Goal: Task Accomplishment & Management: Complete application form

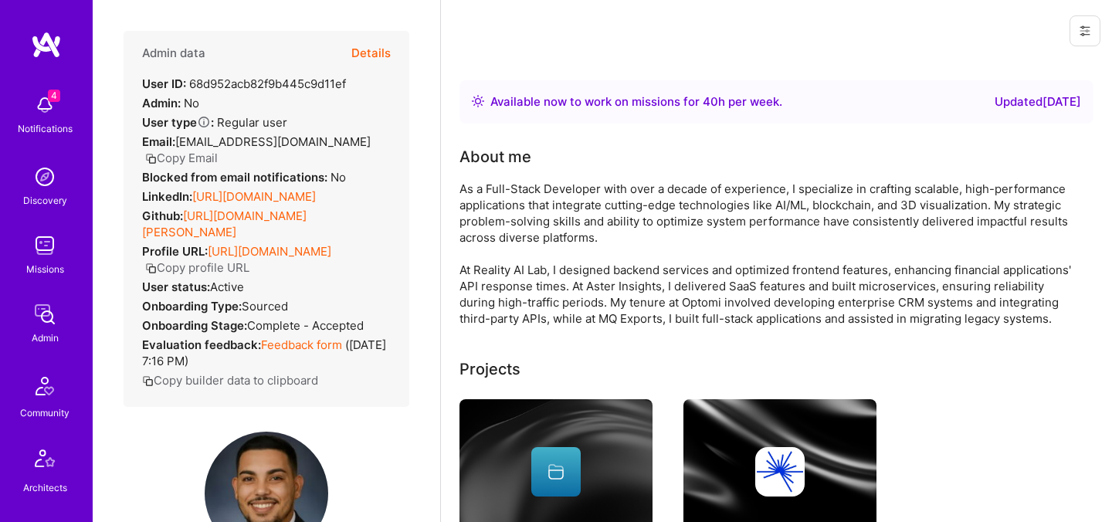
click at [379, 59] on button "Details" at bounding box center [370, 53] width 39 height 45
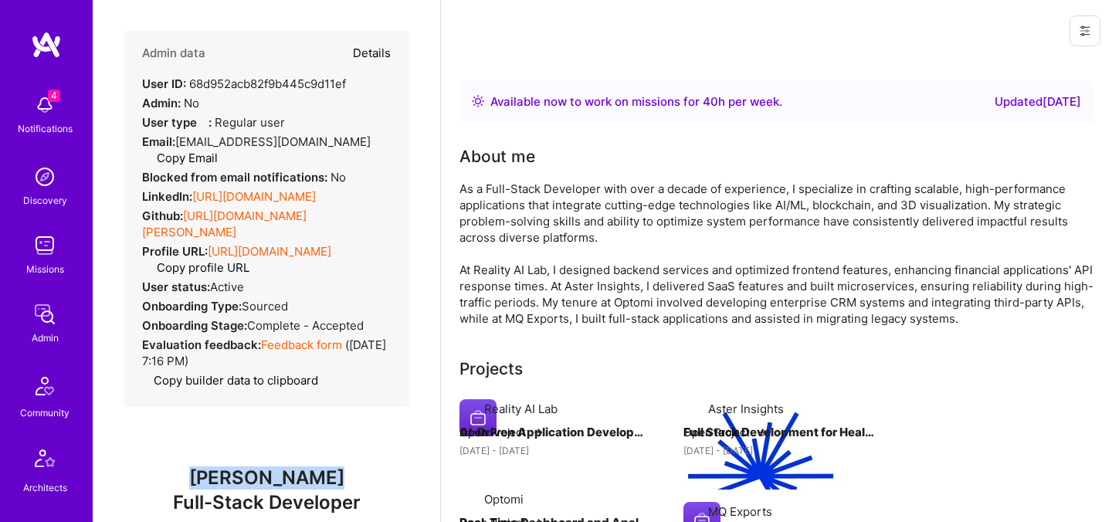
type textarea "x"
select select "5"
select select "7"
select select "6"
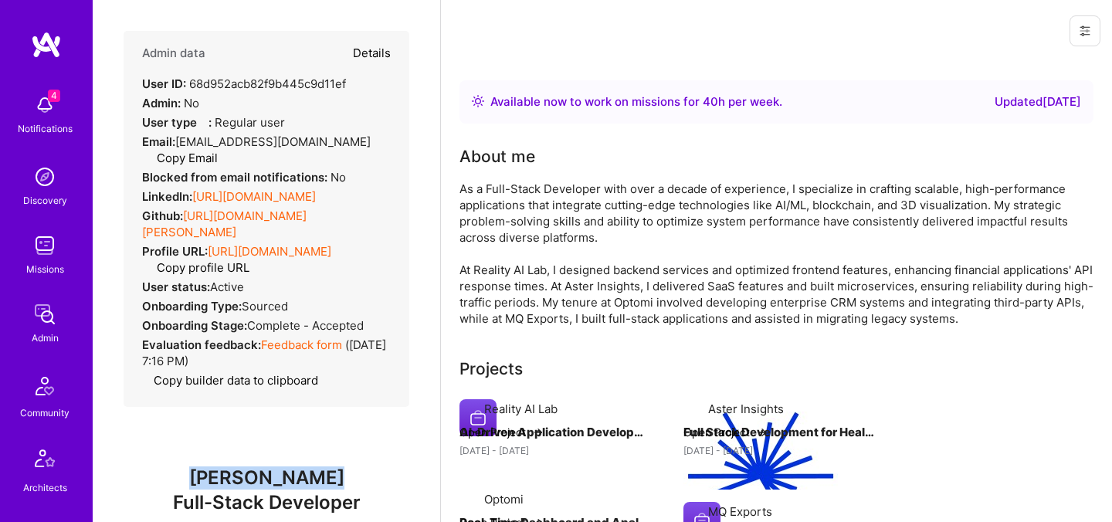
select select "US"
select select "Right Now"
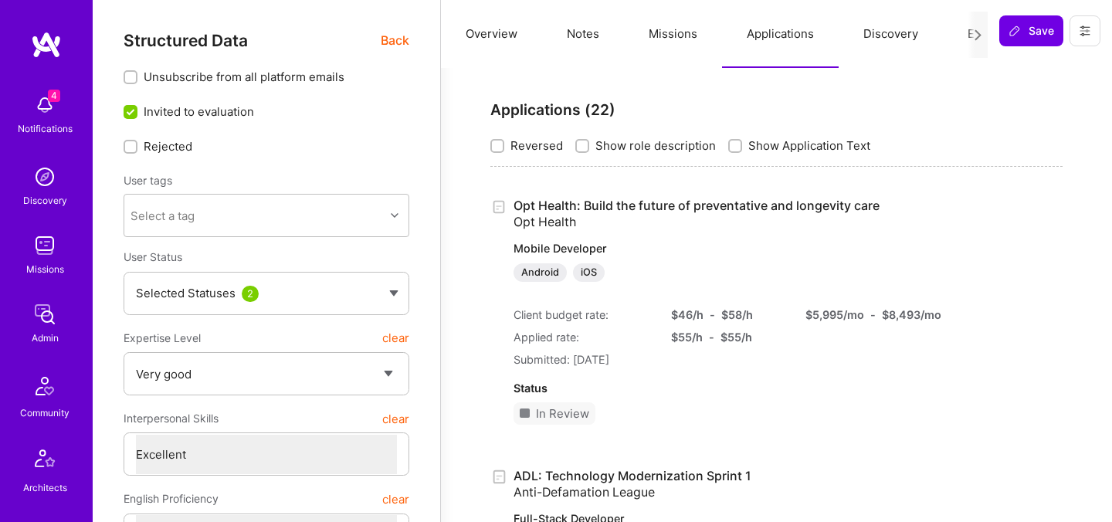
click at [959, 35] on button "Evaluation" at bounding box center [996, 34] width 106 height 68
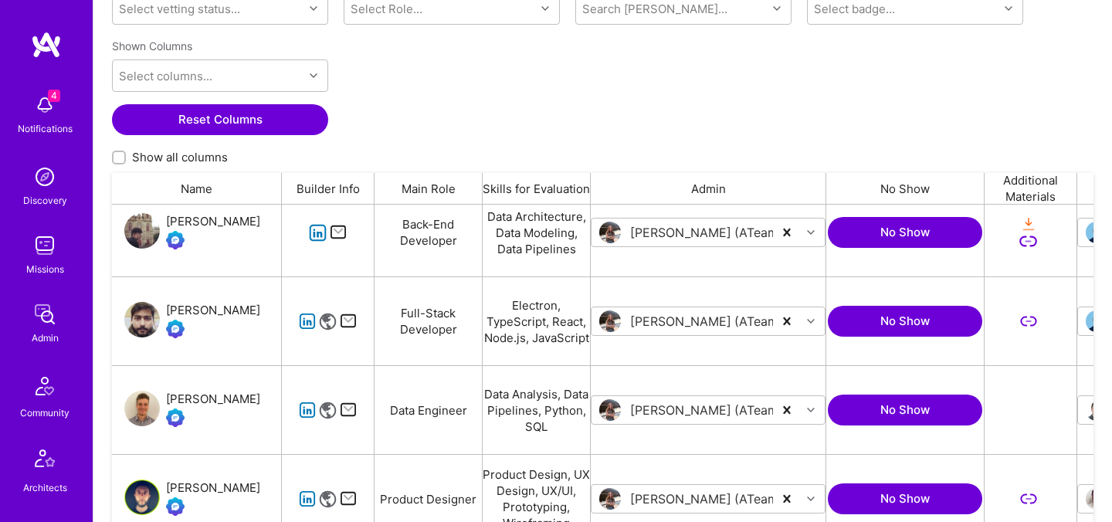
scroll to position [117, 0]
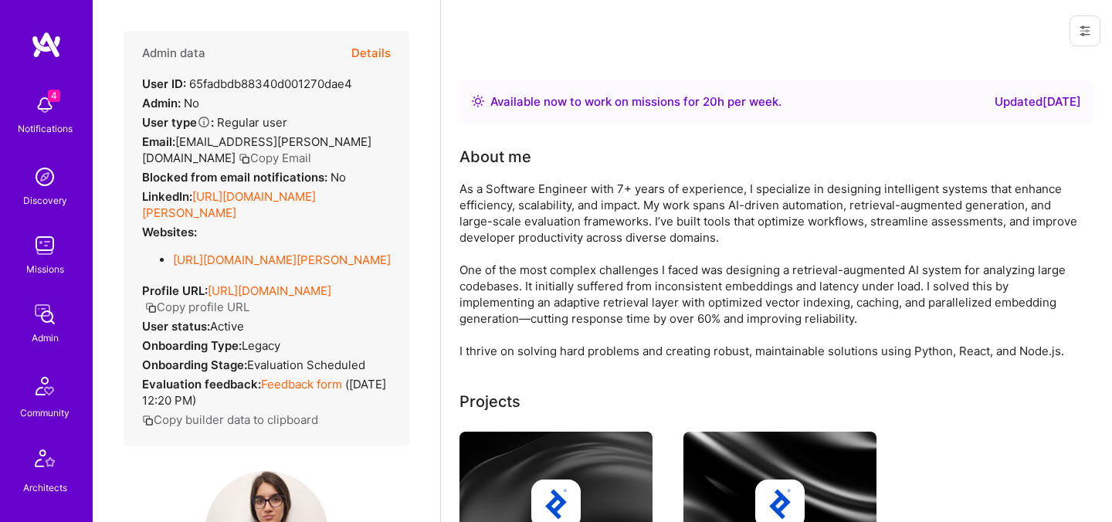
scroll to position [255, 0]
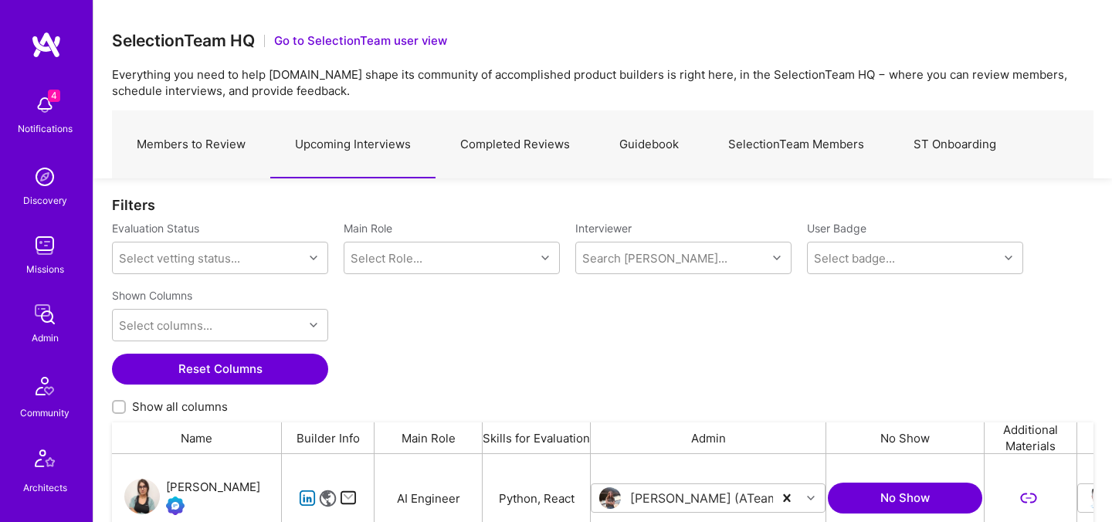
click at [205, 148] on link "Members to Review" at bounding box center [191, 144] width 158 height 67
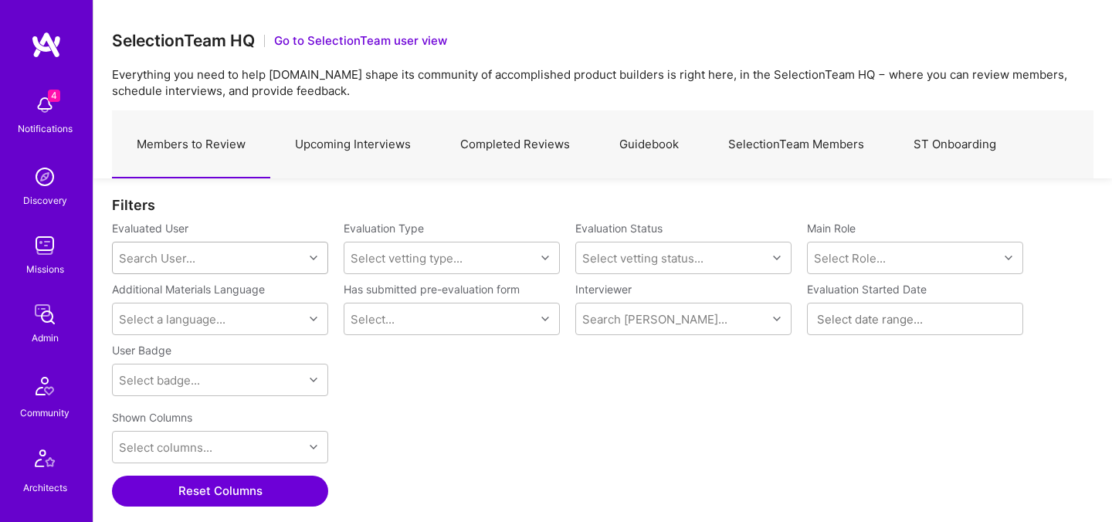
click at [269, 256] on div "Search User..." at bounding box center [208, 258] width 191 height 31
type input "ע"
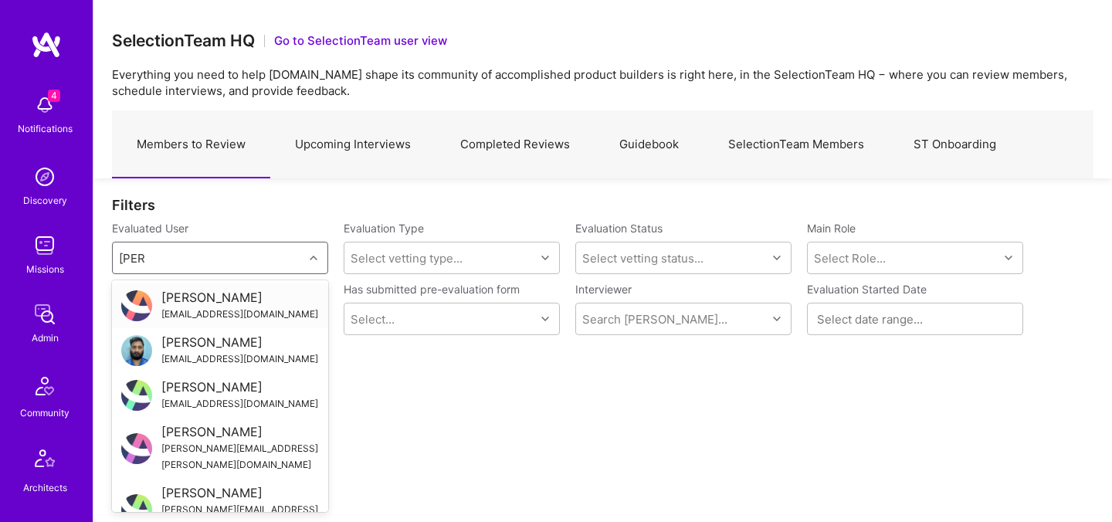
type input "gaut"
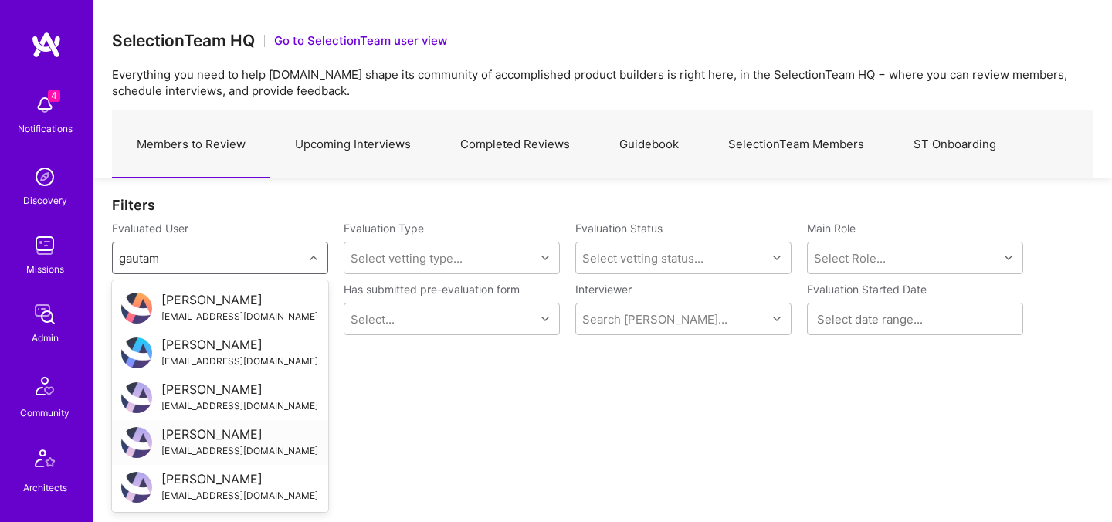
scroll to position [447, 0]
type input "gautam"
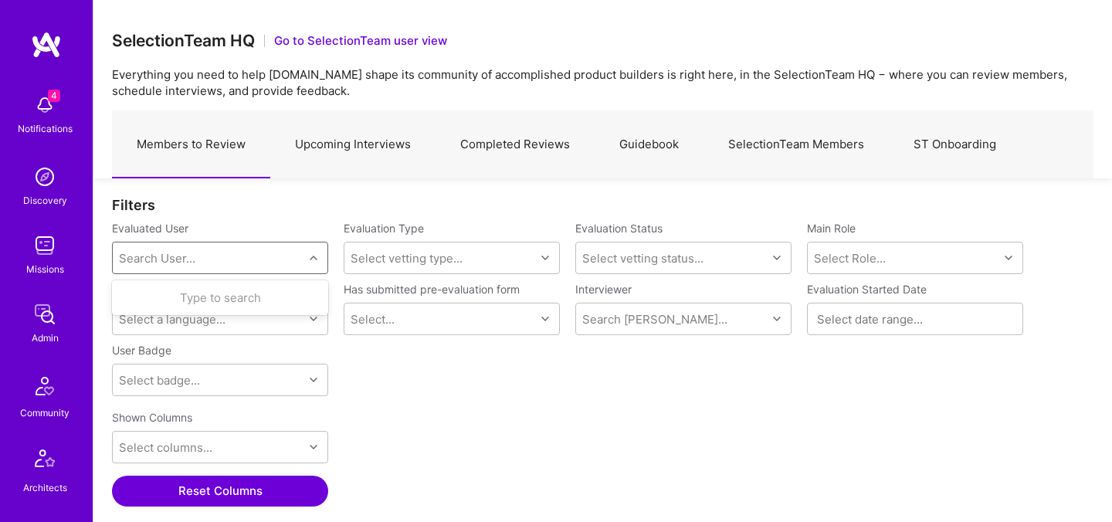
click at [221, 252] on div "Search User..." at bounding box center [208, 258] width 191 height 31
paste input "Gautam Manohar"
drag, startPoint x: 144, startPoint y: 263, endPoint x: 98, endPoint y: 263, distance: 45.6
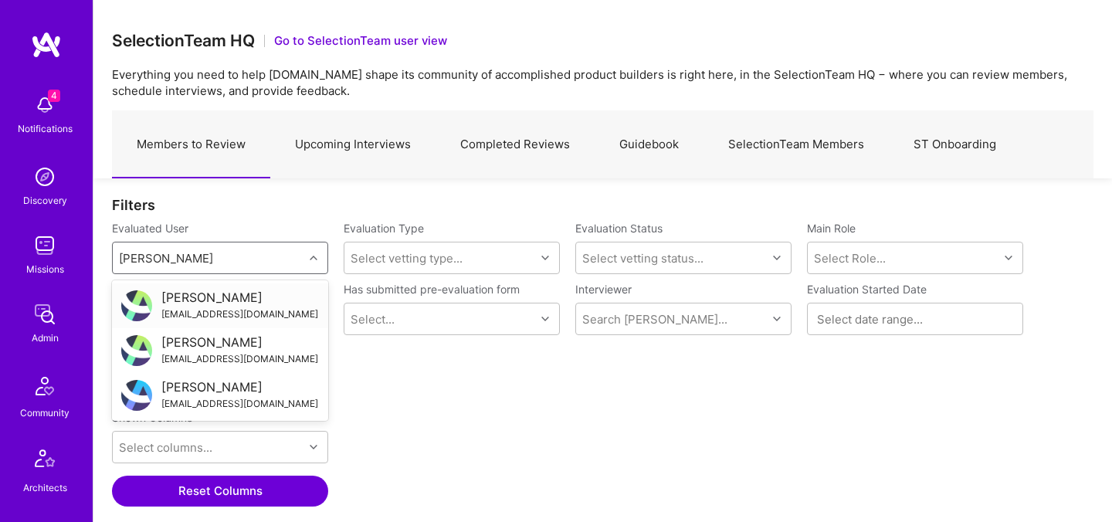
type input "Gautam Manohar"
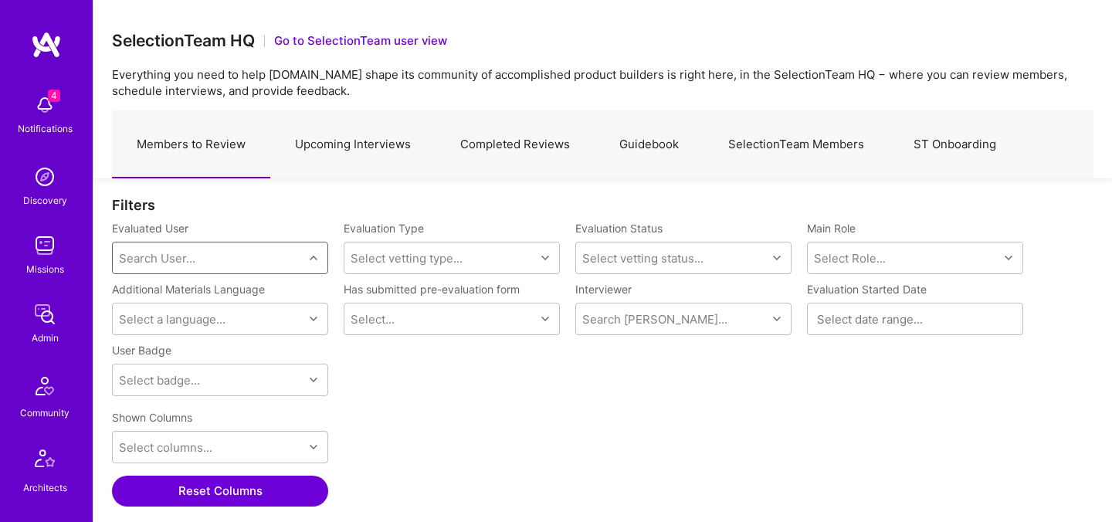
click at [208, 257] on div "Search User..." at bounding box center [208, 258] width 191 height 31
paste input "gautam@shopperstomp.com"
type input "gautam@shopperstomp.com"
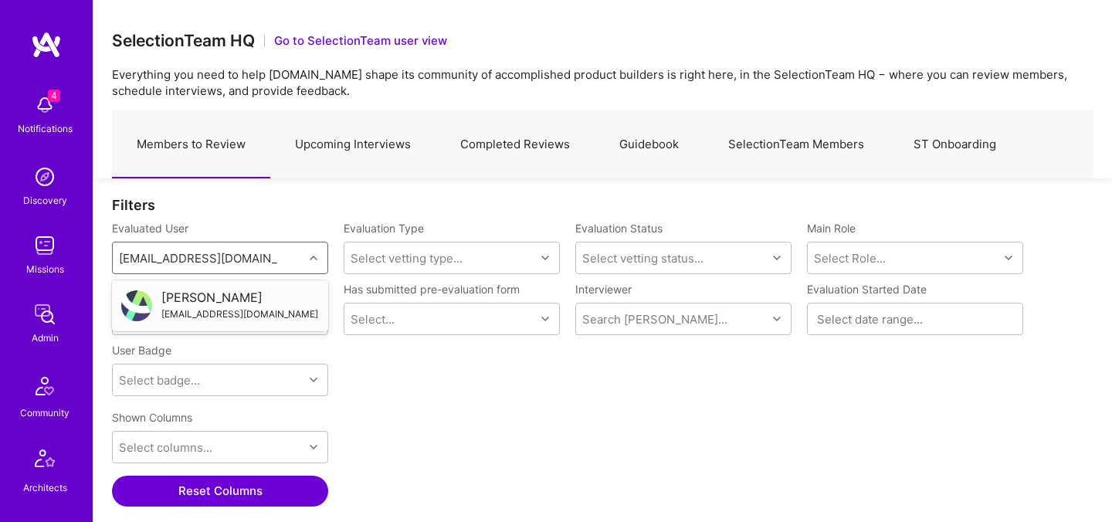
scroll to position [0, 0]
click at [233, 300] on div "Gautam Manohar" at bounding box center [239, 298] width 157 height 16
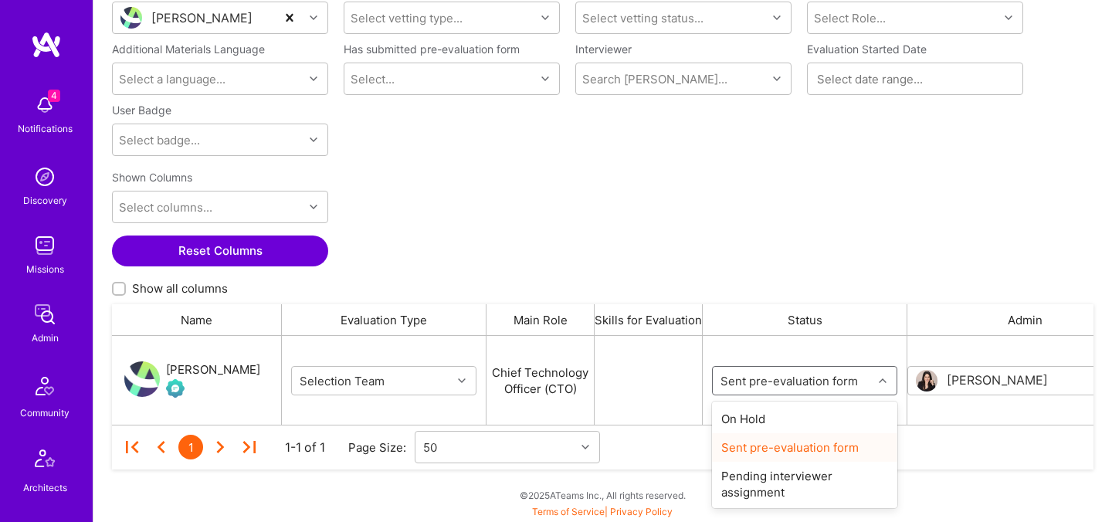
click at [769, 381] on input "grid" at bounding box center [810, 380] width 185 height 16
click at [239, 367] on div "Gautam Manohar" at bounding box center [213, 370] width 94 height 19
click at [759, 384] on input "grid" at bounding box center [810, 380] width 185 height 16
click at [753, 414] on div "On Hold" at bounding box center [804, 419] width 185 height 29
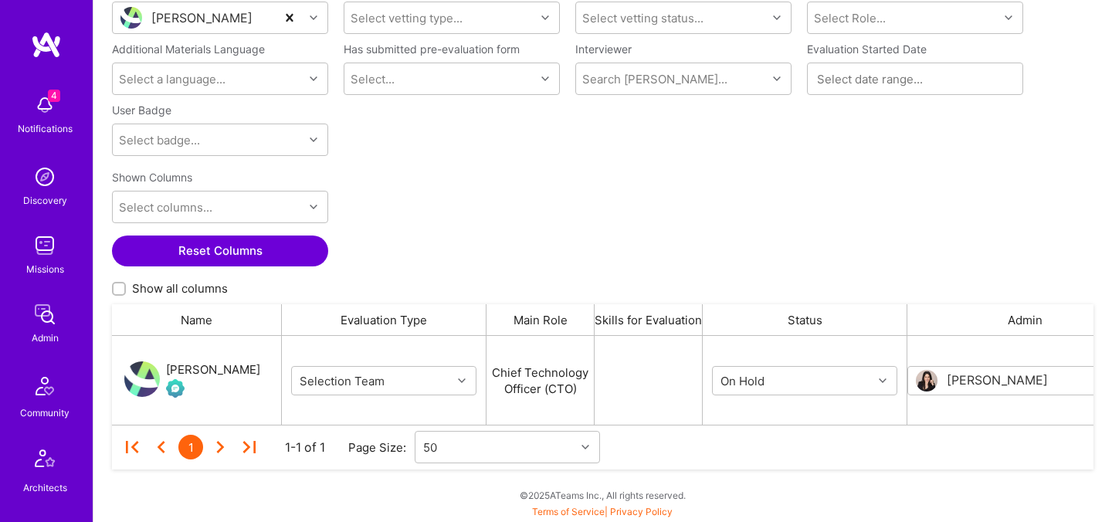
click at [737, 222] on div "Shown Columns Select columns... Reset Columns Show all columns" at bounding box center [603, 234] width 982 height 141
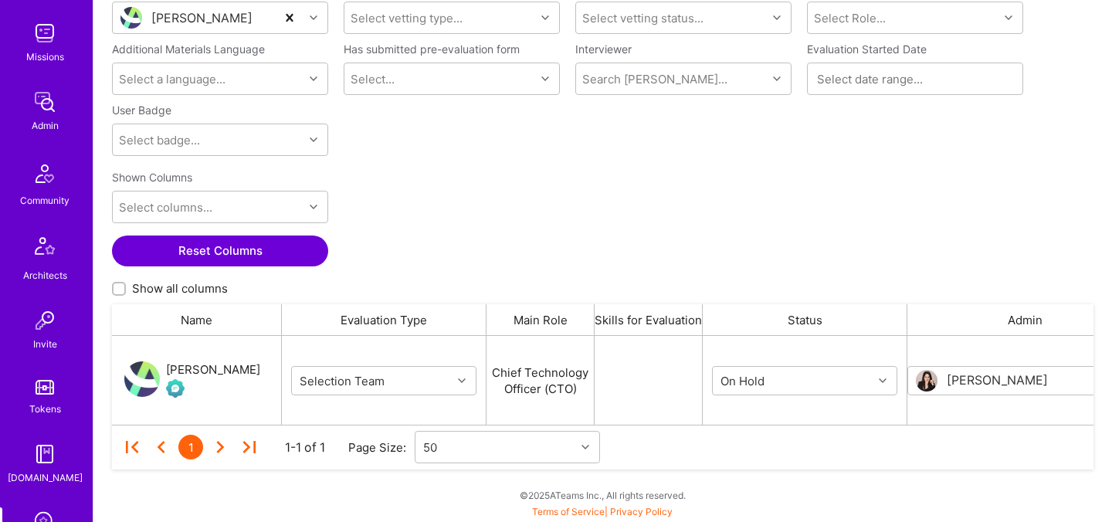
scroll to position [464, 0]
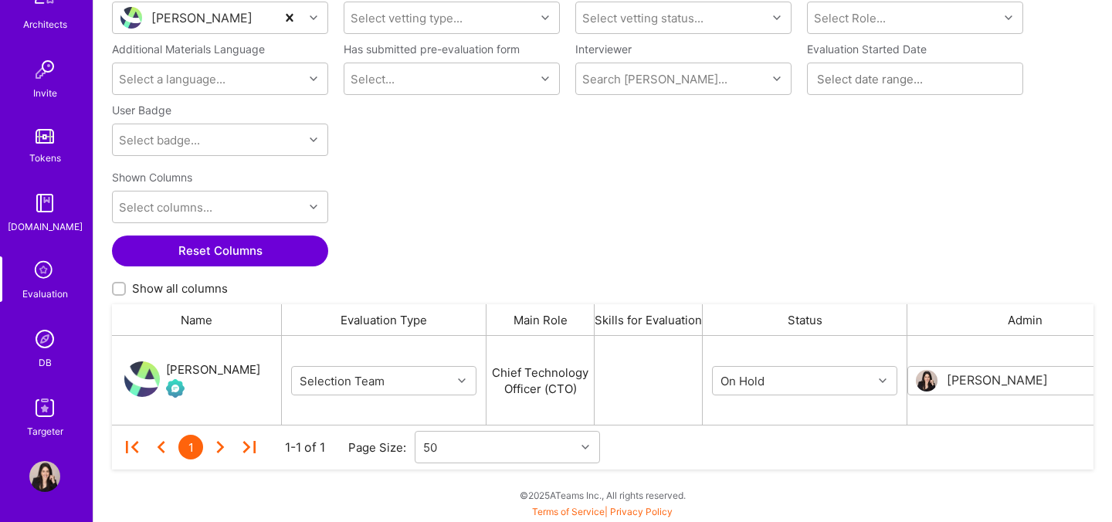
click at [40, 289] on div "Evaluation" at bounding box center [45, 294] width 46 height 16
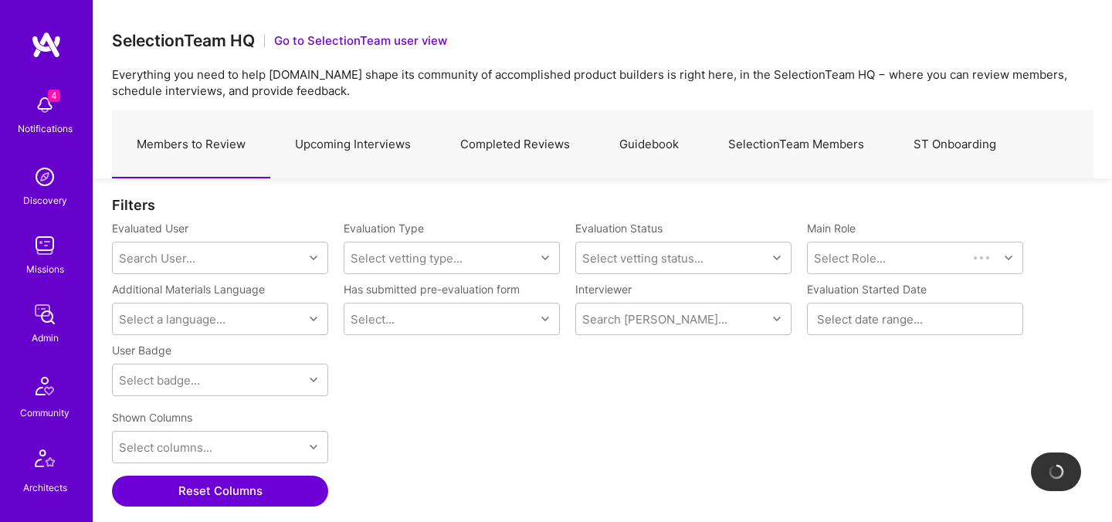
click at [372, 151] on link "Upcoming Interviews" at bounding box center [352, 144] width 165 height 67
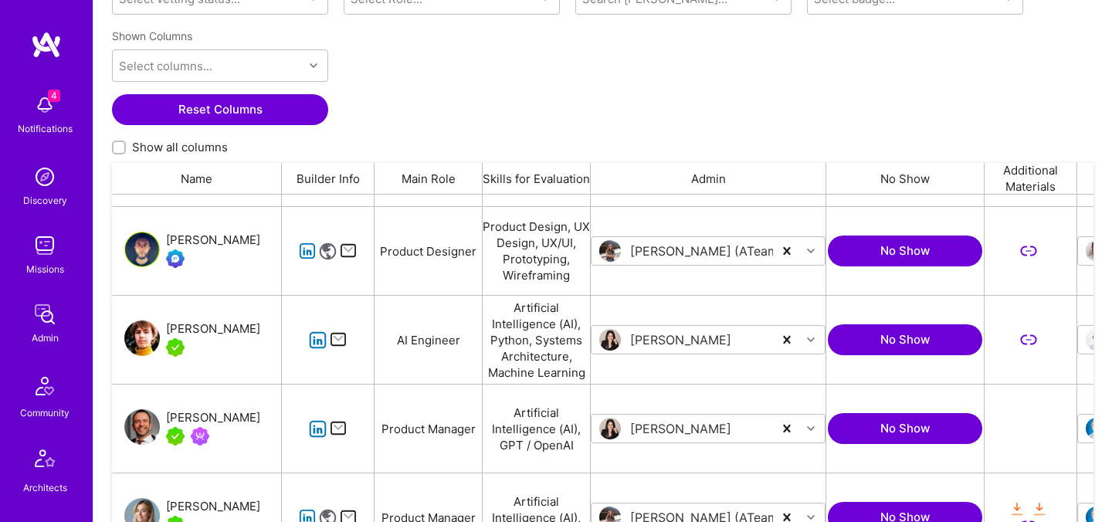
scroll to position [194, 0]
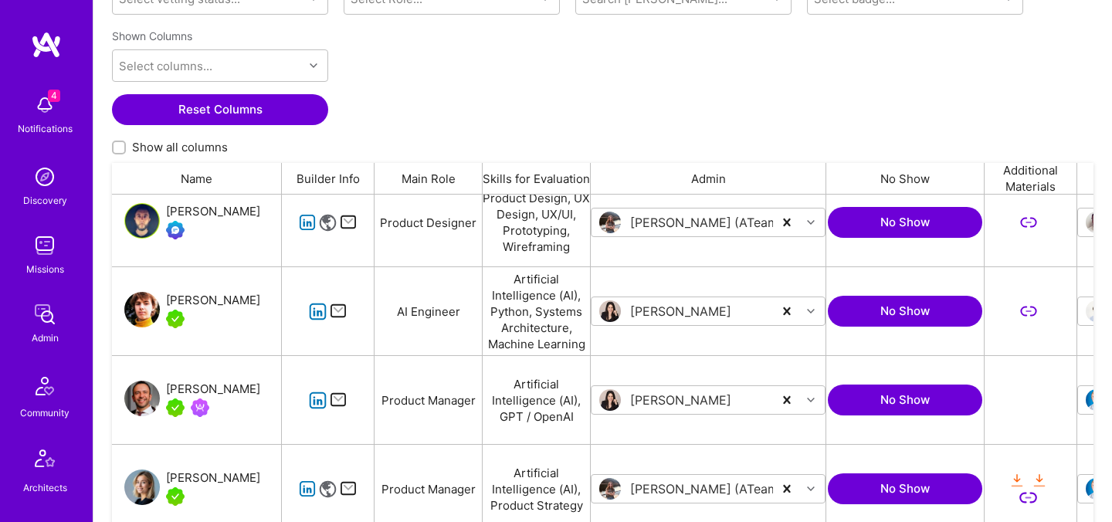
drag, startPoint x: 172, startPoint y: 284, endPoint x: 254, endPoint y: 297, distance: 83.7
click at [254, 297] on div "Nikolai Kruglikov" at bounding box center [197, 311] width 170 height 88
copy div "Nikolai Kruglikov"
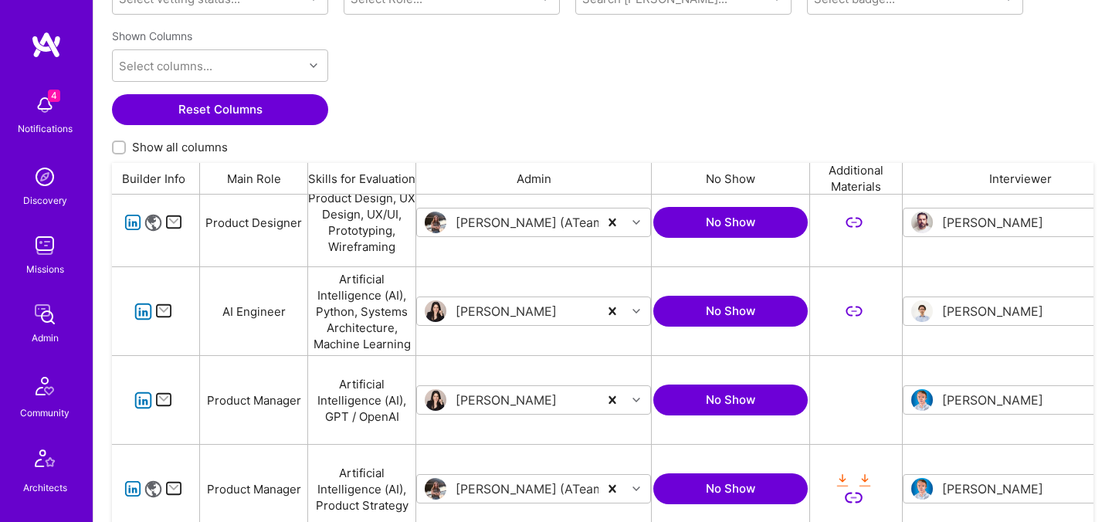
scroll to position [0, 0]
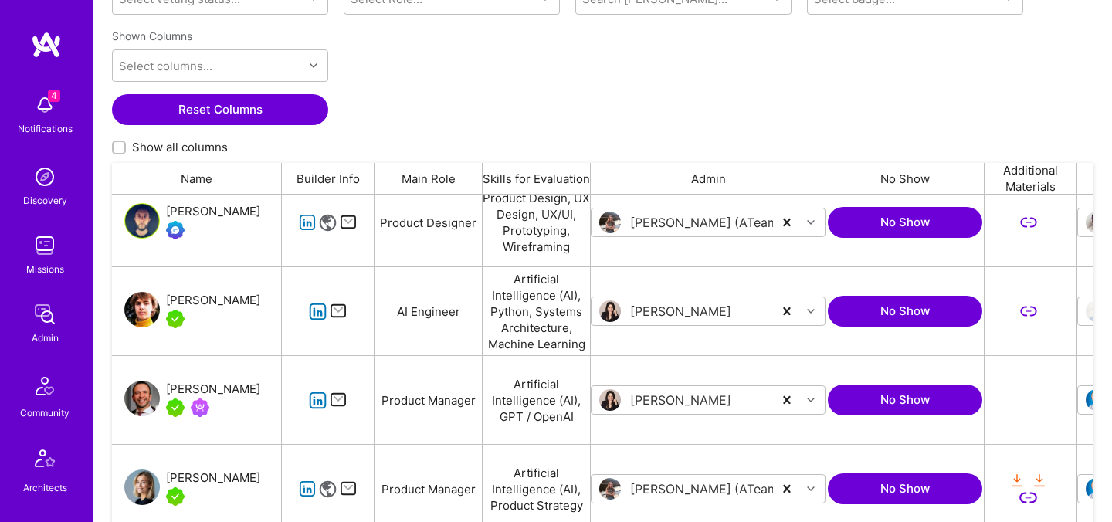
drag, startPoint x: 179, startPoint y: 369, endPoint x: 267, endPoint y: 388, distance: 90.0
click at [268, 388] on div "Jonathan Larocque" at bounding box center [197, 400] width 170 height 88
copy div "Jonathan Larocque"
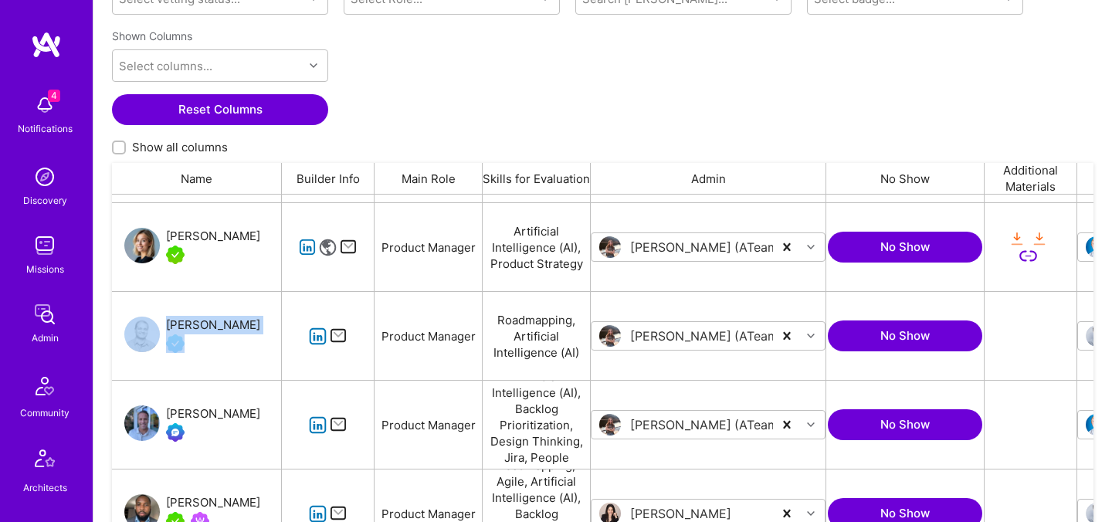
drag, startPoint x: 168, startPoint y: 311, endPoint x: 233, endPoint y: 323, distance: 65.3
click at [233, 323] on div "Jatin Kamat" at bounding box center [197, 336] width 170 height 88
copy div "Jatin Kamat"
click at [682, 244] on input "grid" at bounding box center [688, 247] width 185 height 16
drag, startPoint x: 182, startPoint y: 397, endPoint x: 243, endPoint y: 410, distance: 61.7
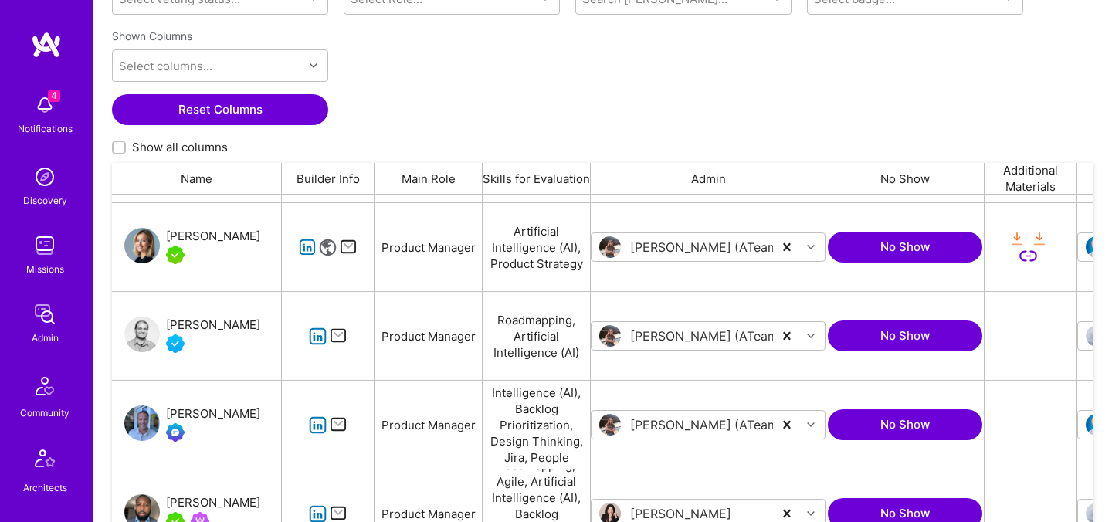
click at [243, 410] on div "Quincy Carroll" at bounding box center [197, 425] width 170 height 88
copy div "Quincy Carroll"
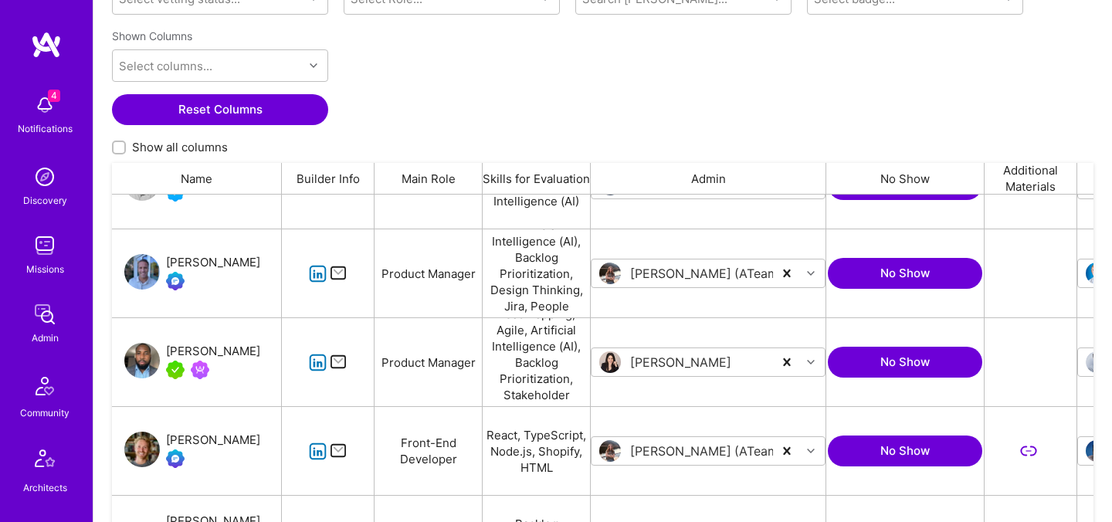
scroll to position [596, 0]
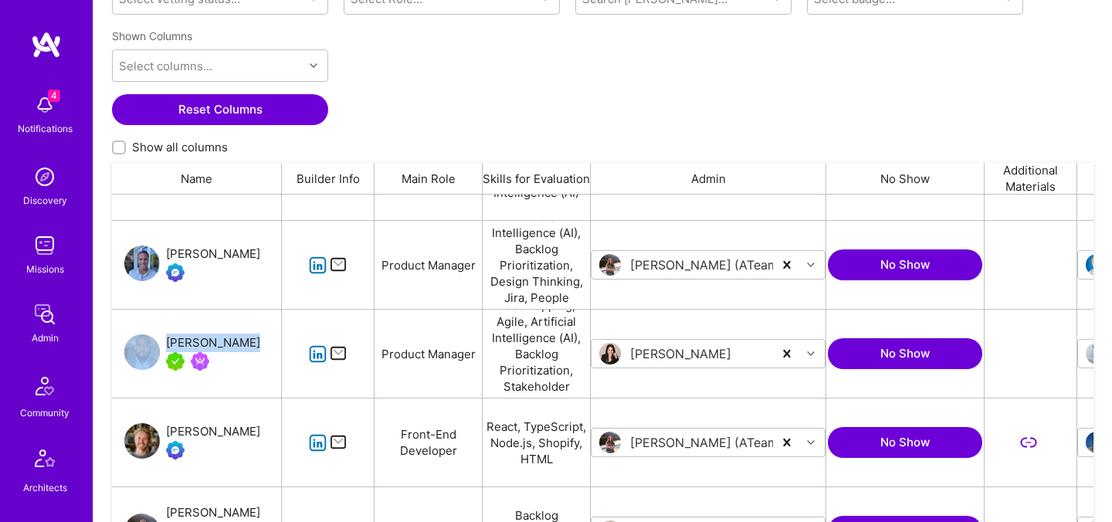
drag, startPoint x: 177, startPoint y: 323, endPoint x: 236, endPoint y: 341, distance: 62.3
click at [236, 341] on div "Clinton Okike" at bounding box center [197, 354] width 170 height 88
copy div "Clinton Okike"
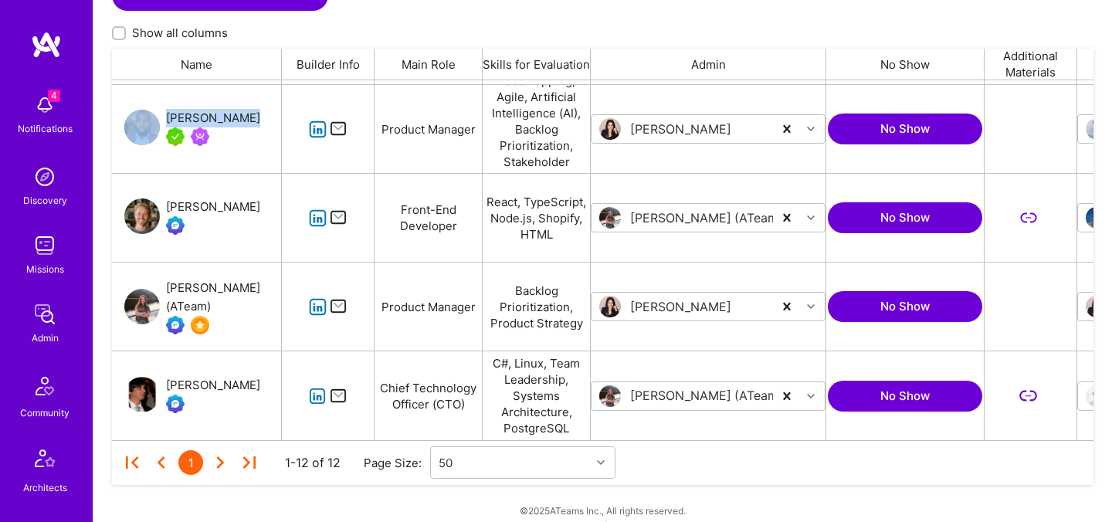
scroll to position [375, 0]
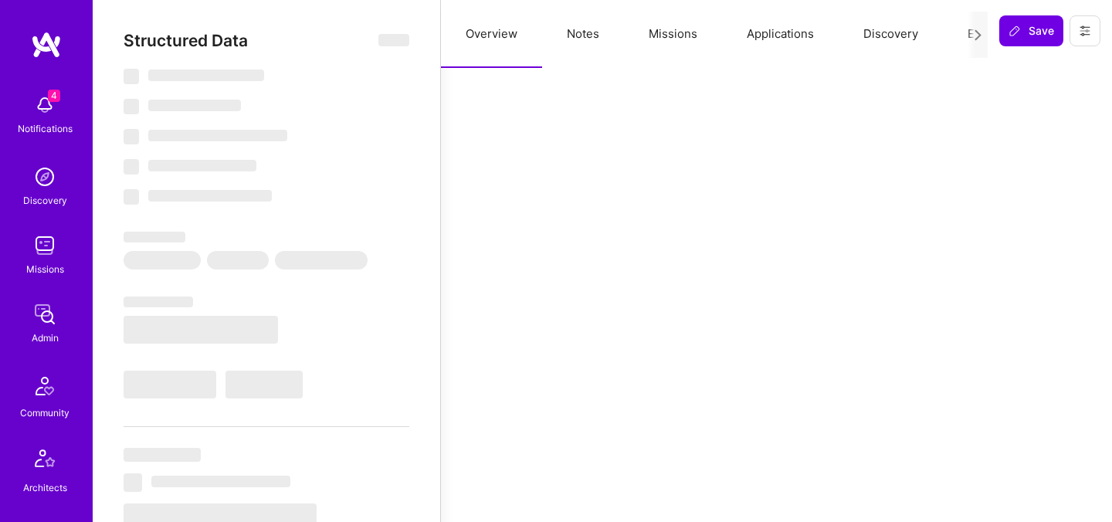
select select "US"
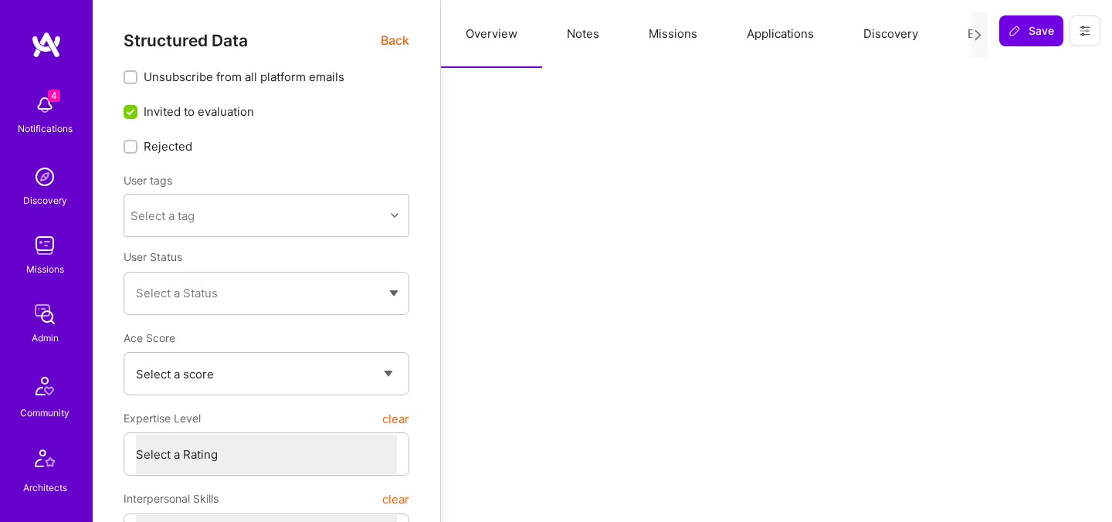
click at [963, 33] on button "Evaluation" at bounding box center [996, 34] width 106 height 68
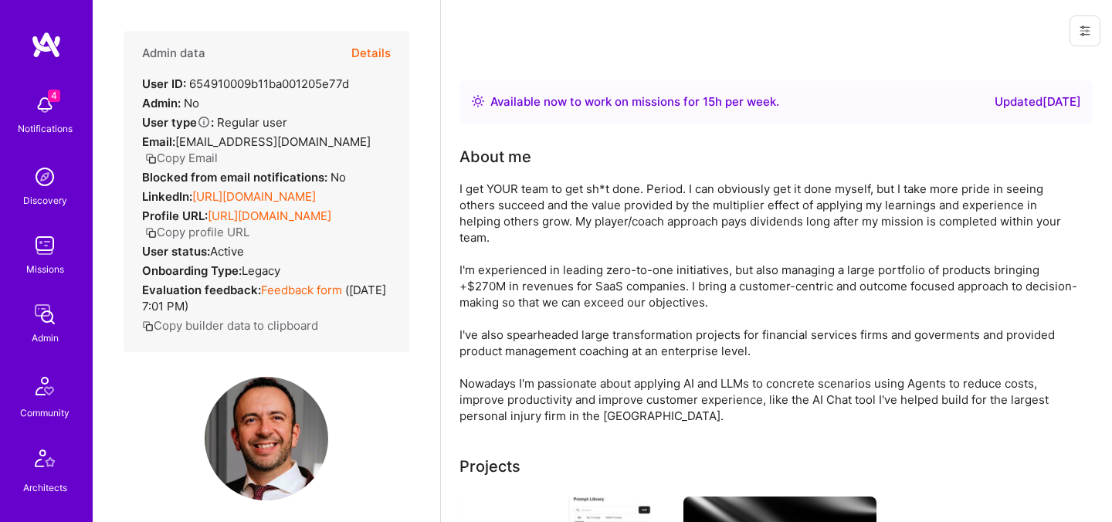
click at [382, 57] on button "Details" at bounding box center [370, 53] width 39 height 45
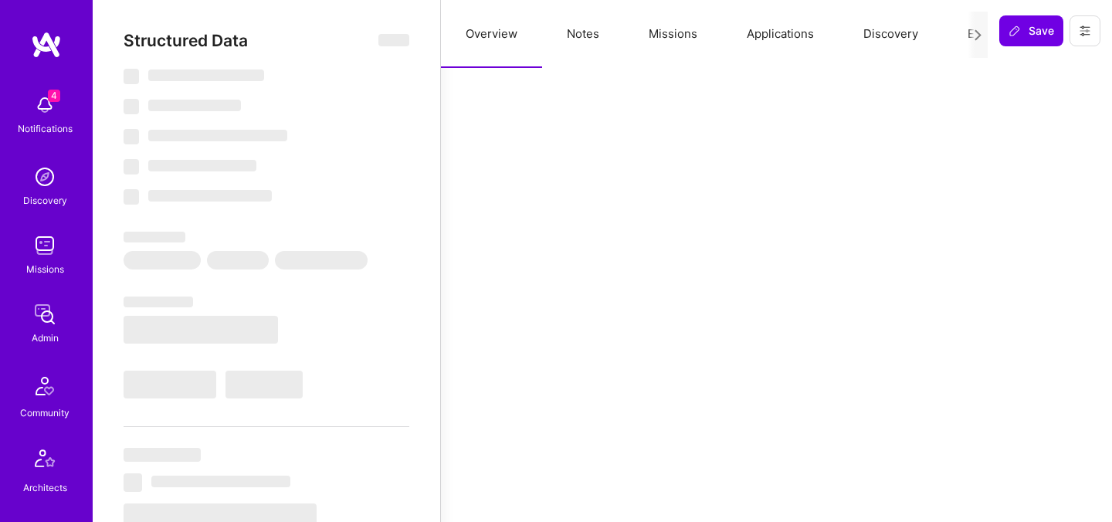
click at [964, 32] on button "Evaluation" at bounding box center [996, 34] width 106 height 68
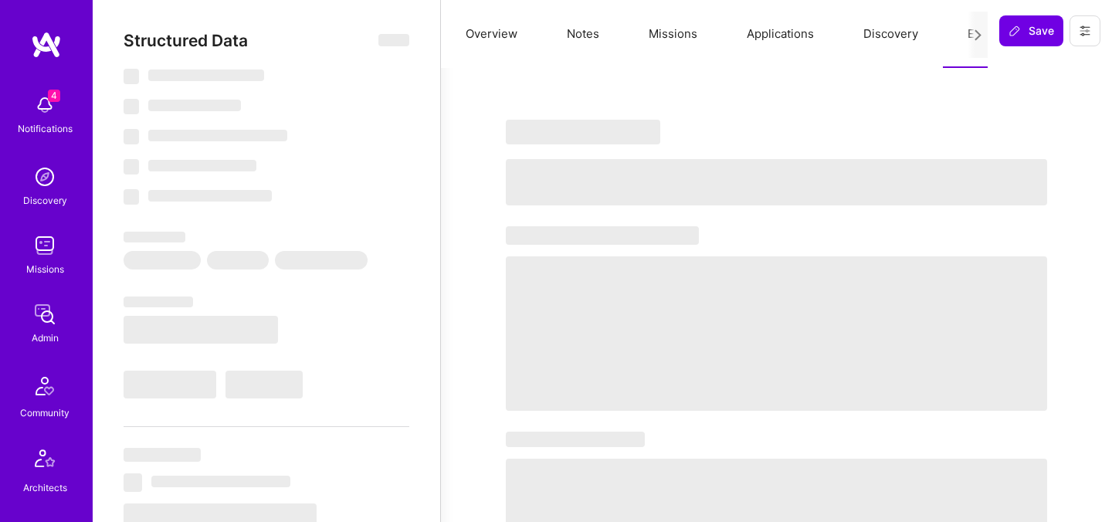
select select "Right Now"
select select "5"
select select "7"
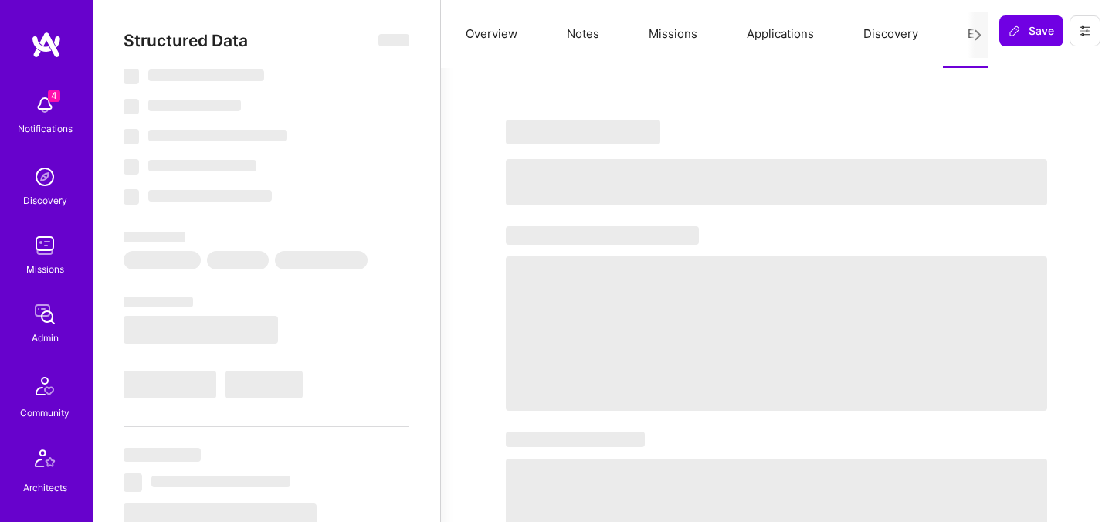
select select "CA"
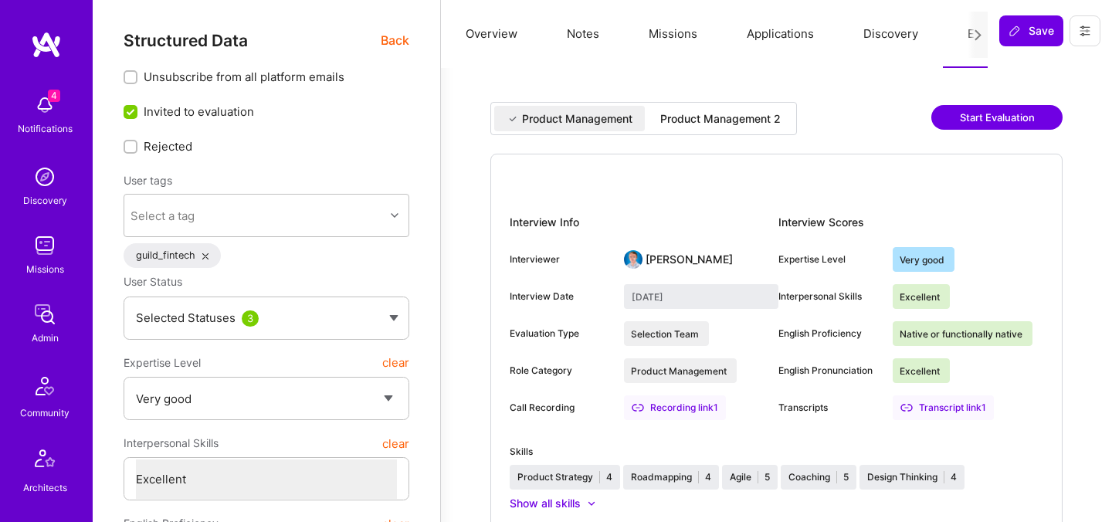
click at [765, 111] on div "Product Management 2" at bounding box center [721, 118] width 121 height 15
type input "September 30, 2025"
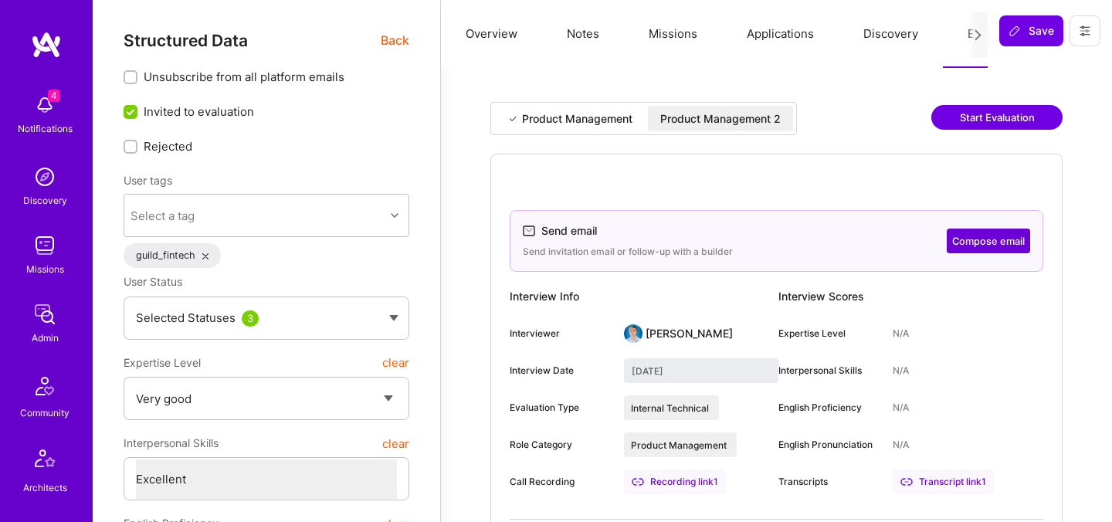
click at [388, 43] on span "Back" at bounding box center [395, 40] width 29 height 19
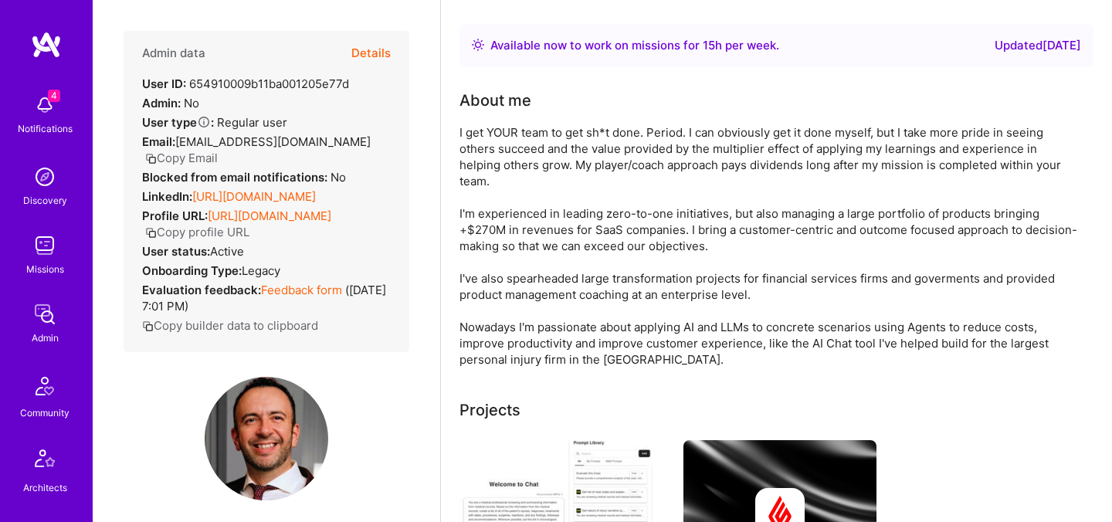
scroll to position [199, 0]
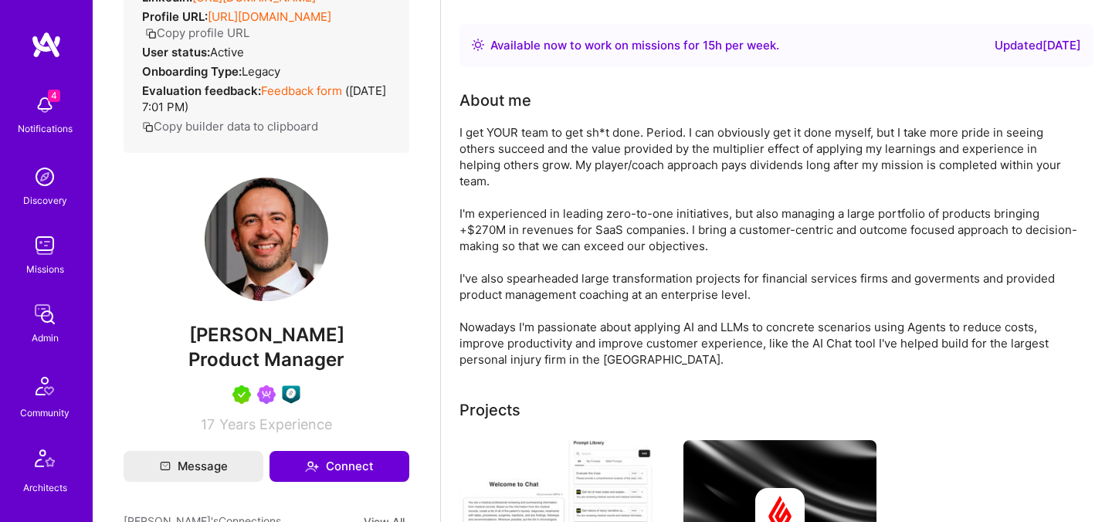
click at [289, 347] on span "Jonathan Larocque" at bounding box center [267, 335] width 286 height 23
copy span "Jonathan Larocque"
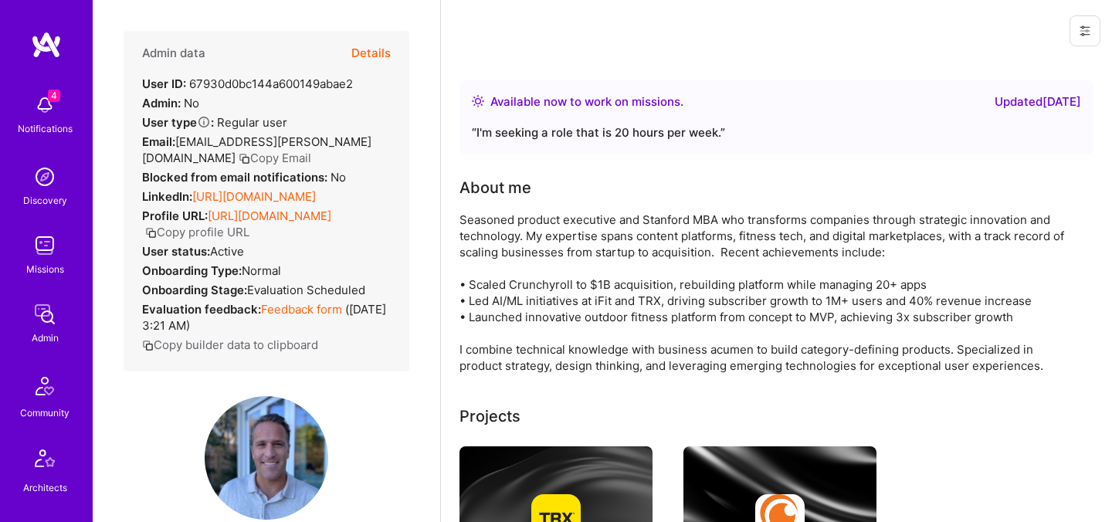
click at [373, 49] on button "Details" at bounding box center [370, 53] width 39 height 45
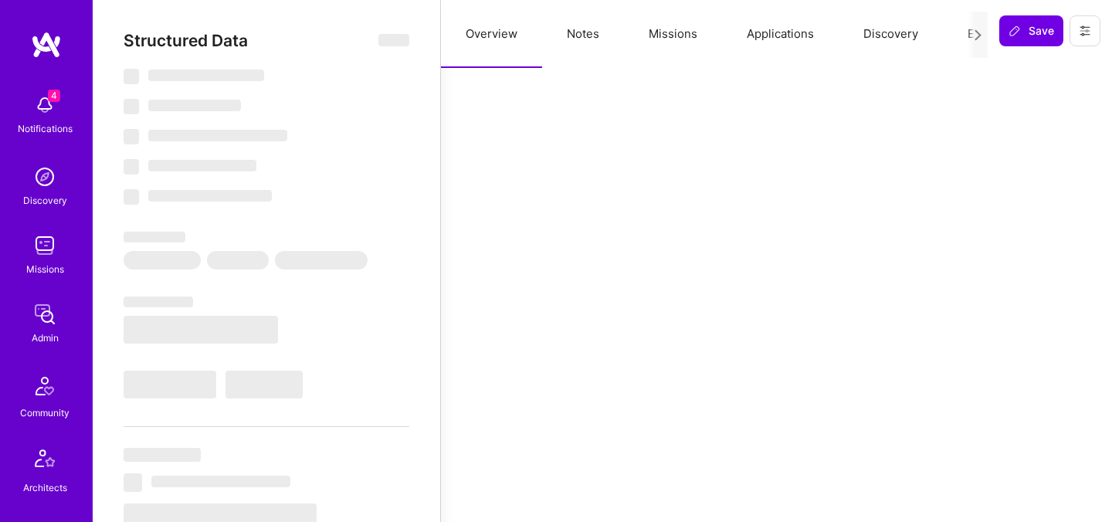
click at [950, 39] on button "Evaluation" at bounding box center [996, 34] width 106 height 68
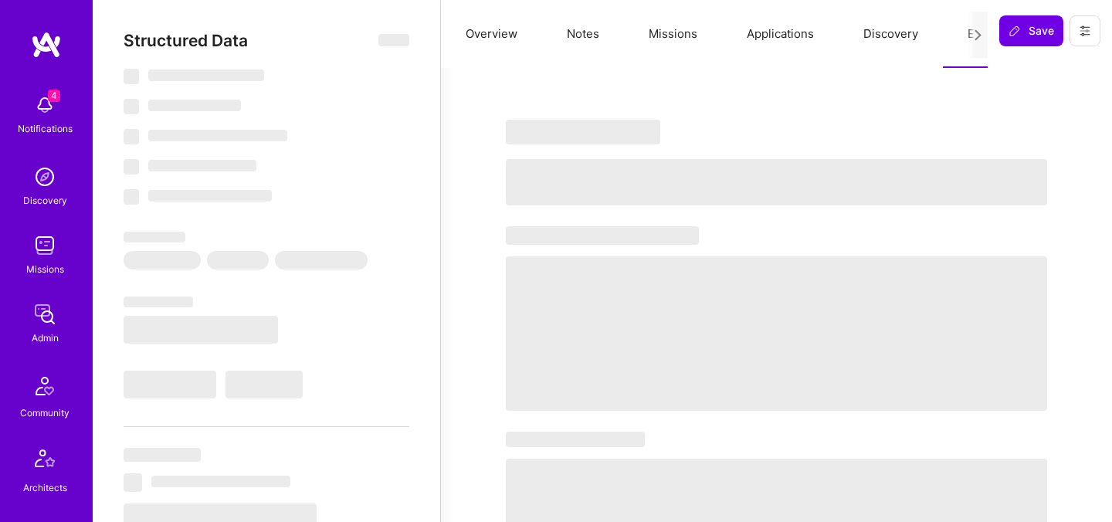
select select "Right Now"
select select "Verified"
select select "US"
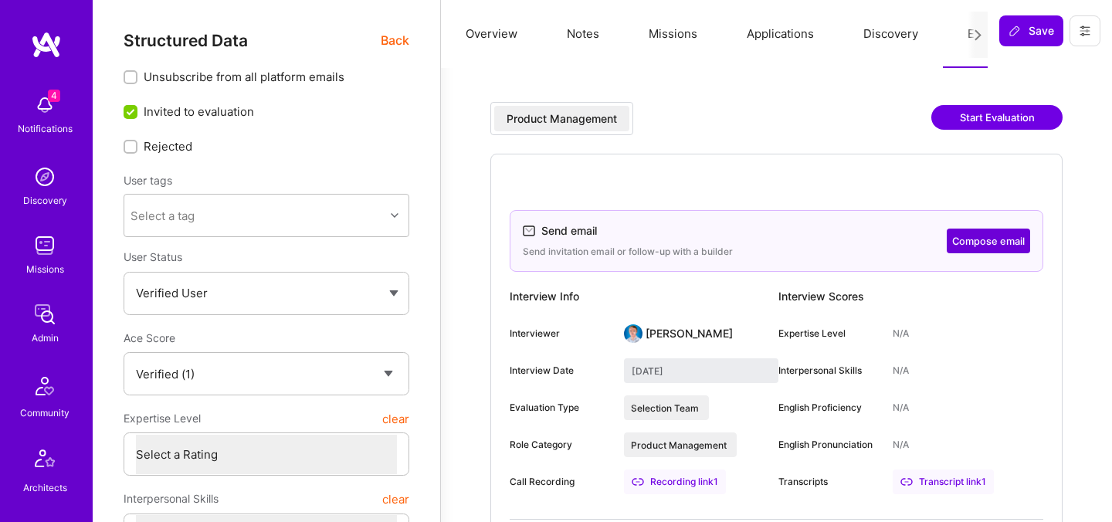
click at [395, 43] on span "Back" at bounding box center [395, 40] width 29 height 19
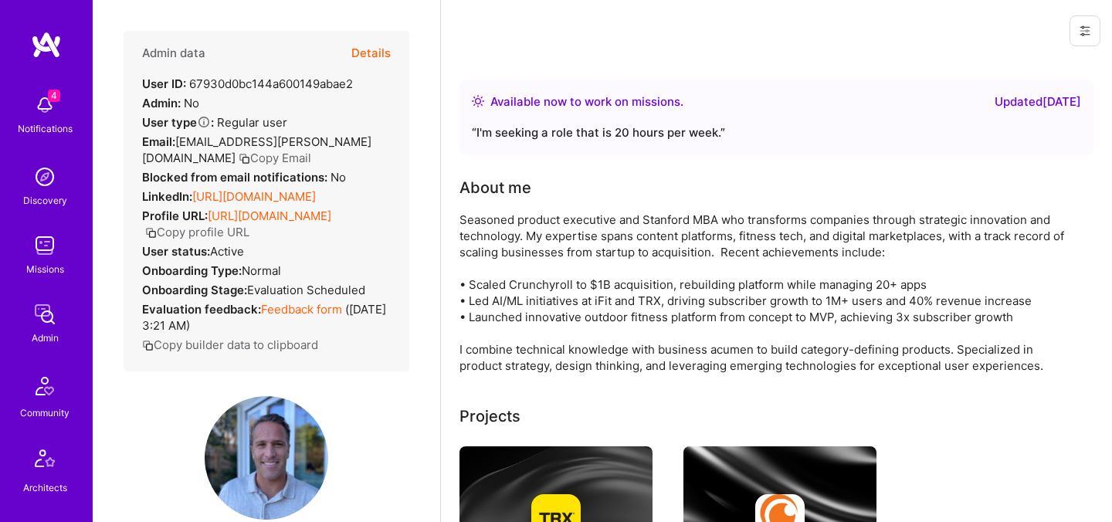
scroll to position [324, 0]
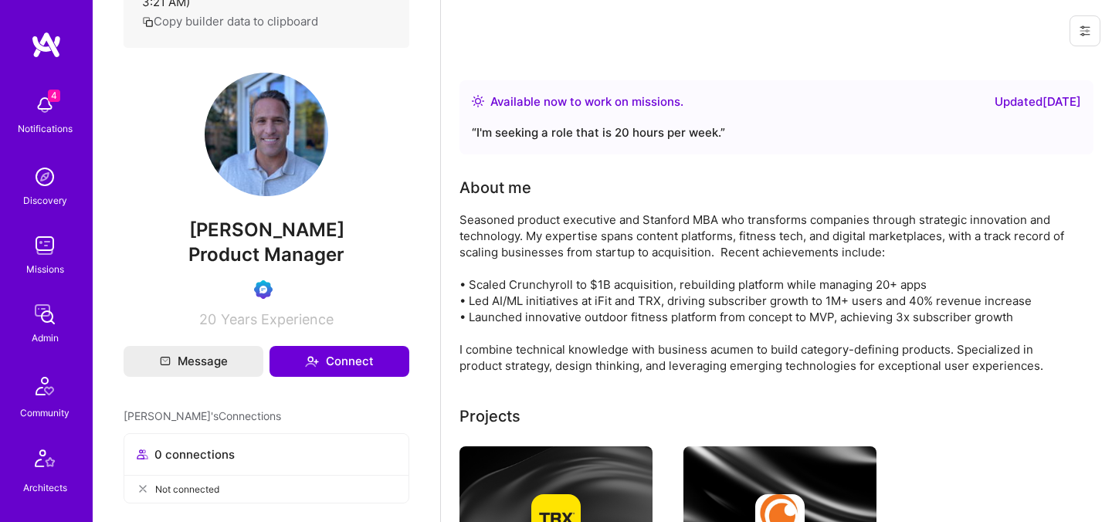
click at [284, 242] on span "[PERSON_NAME]" at bounding box center [267, 230] width 286 height 23
copy span "[PERSON_NAME]"
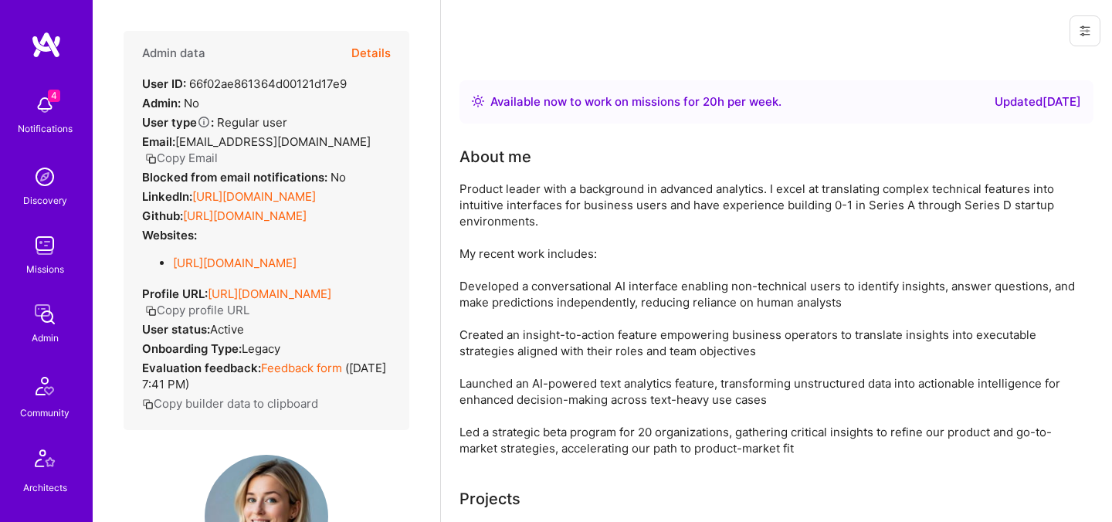
click at [374, 50] on button "Details" at bounding box center [370, 53] width 39 height 45
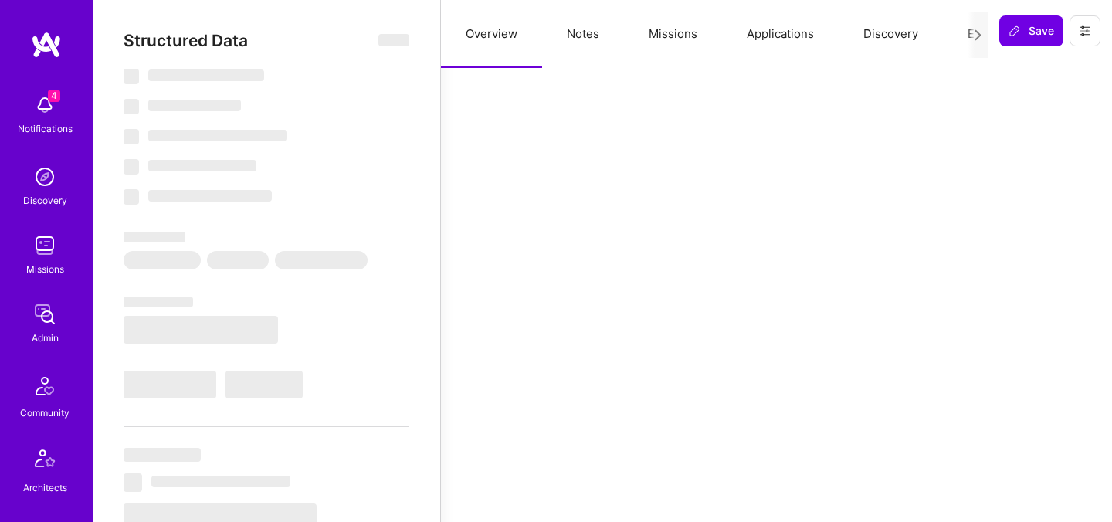
click at [958, 38] on button "Evaluation" at bounding box center [996, 34] width 106 height 68
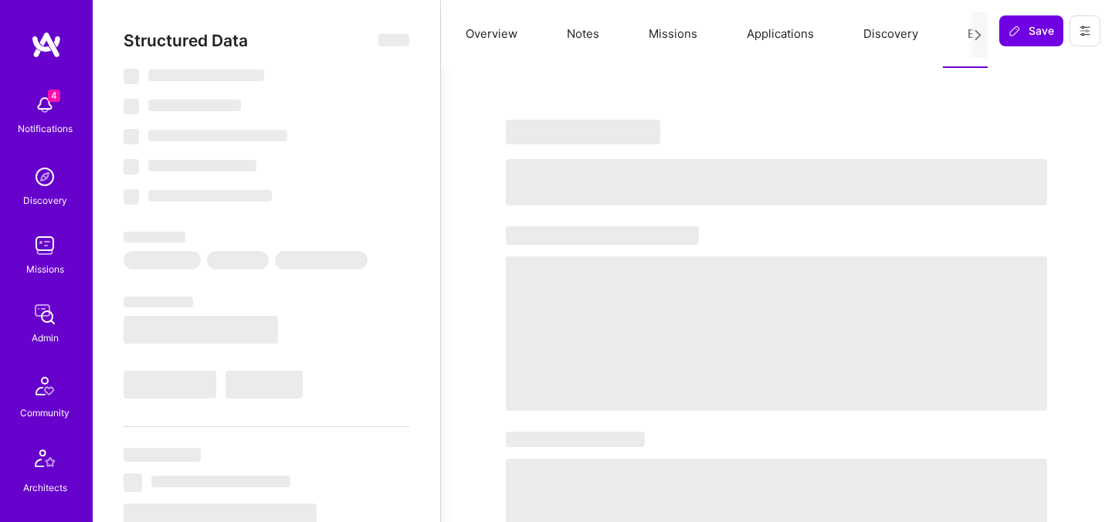
select select "Right Now"
select select "5"
select select "7"
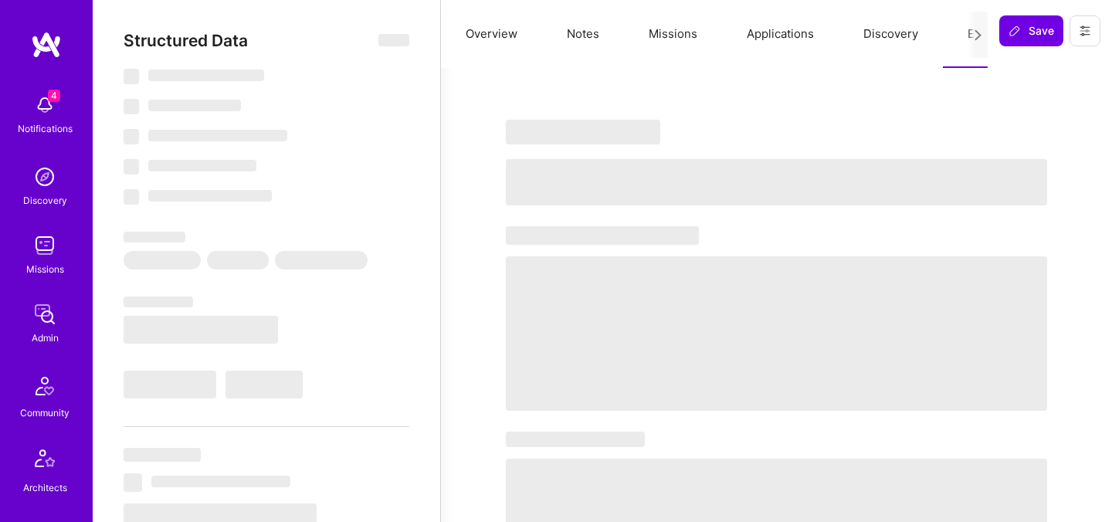
select select "US"
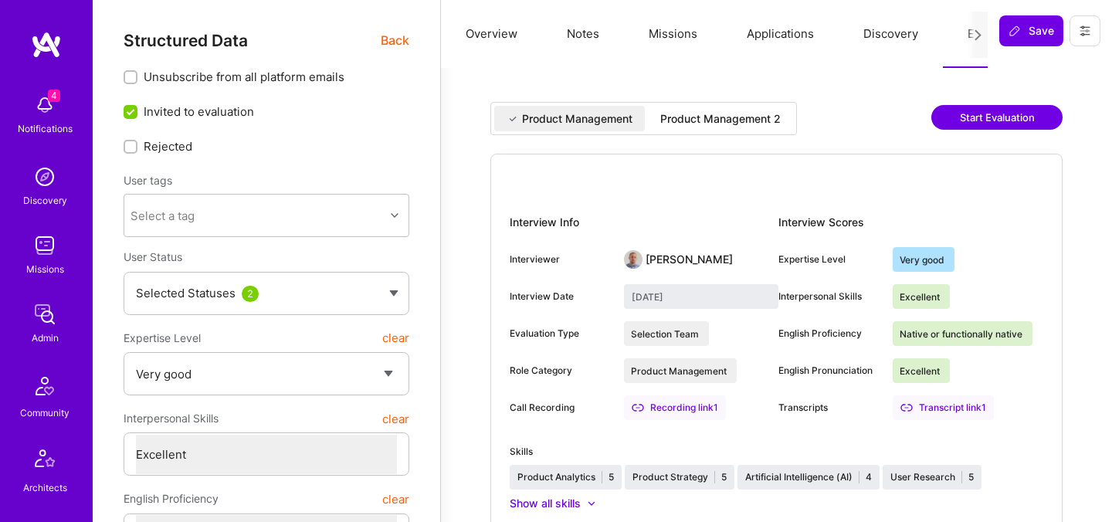
click at [743, 129] on div "Product Management 2" at bounding box center [720, 118] width 145 height 25
type input "[DATE]"
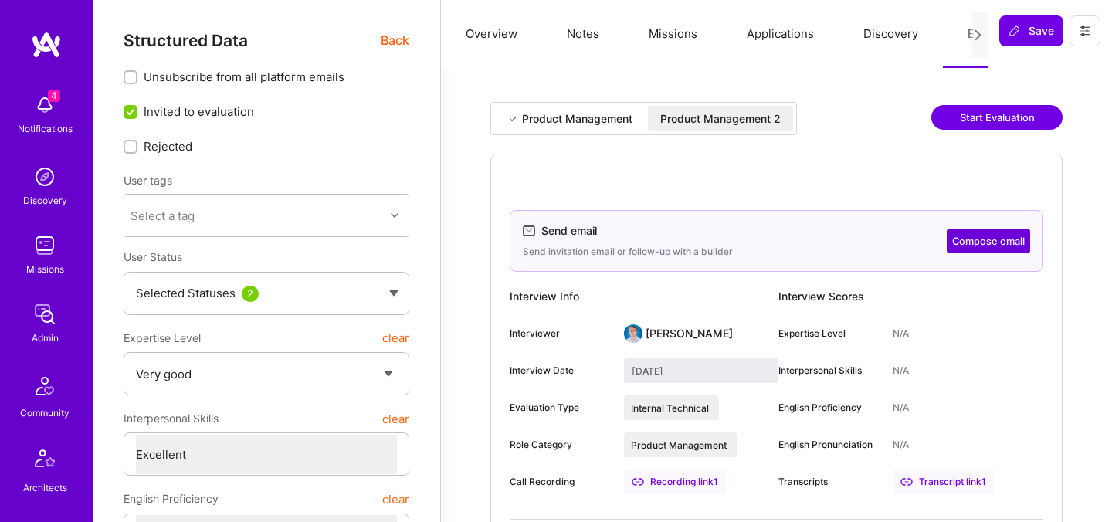
click at [394, 42] on span "Back" at bounding box center [395, 40] width 29 height 19
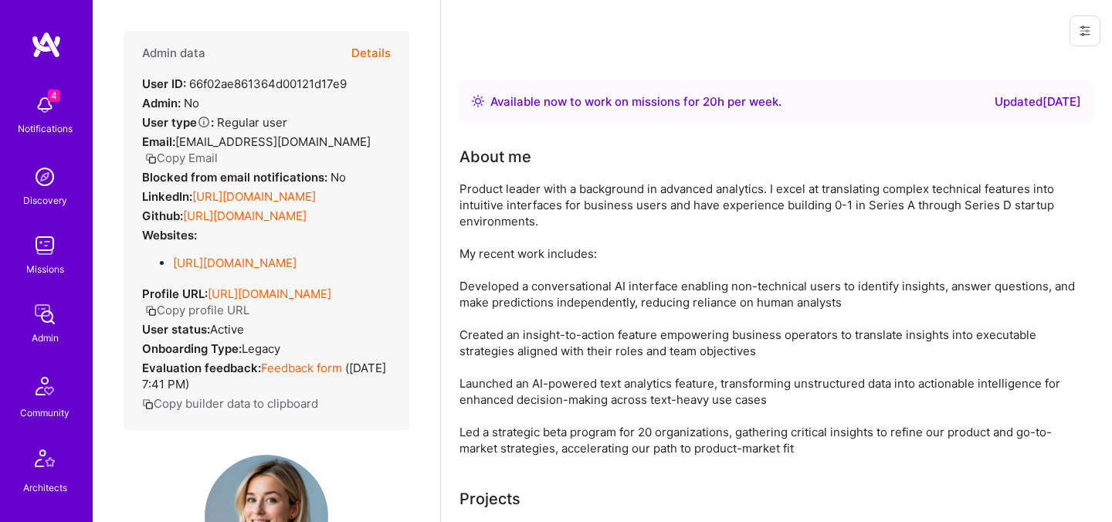
scroll to position [414, 0]
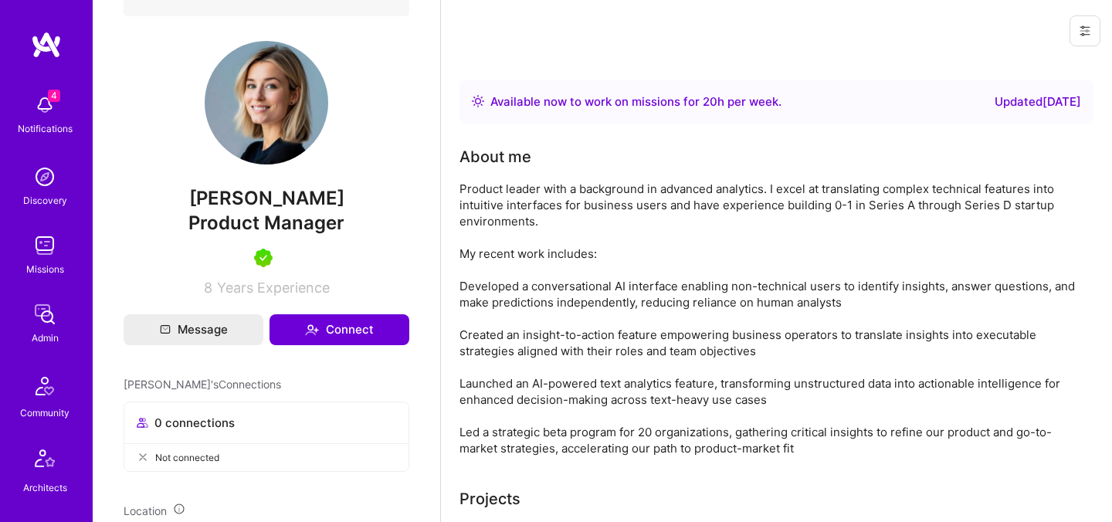
click at [275, 210] on span "Holly Jones" at bounding box center [267, 198] width 286 height 23
copy span "Holly Jones"
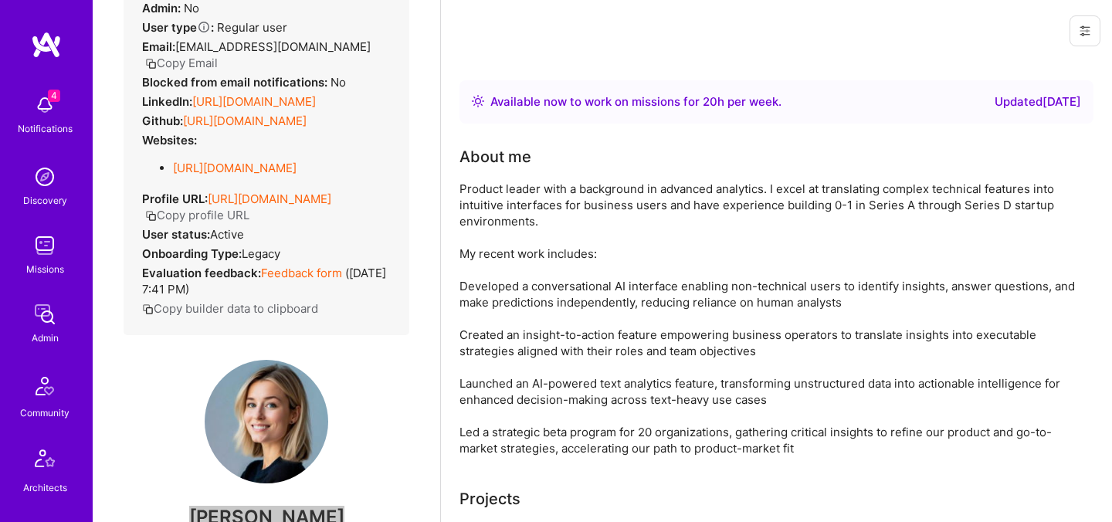
scroll to position [0, 0]
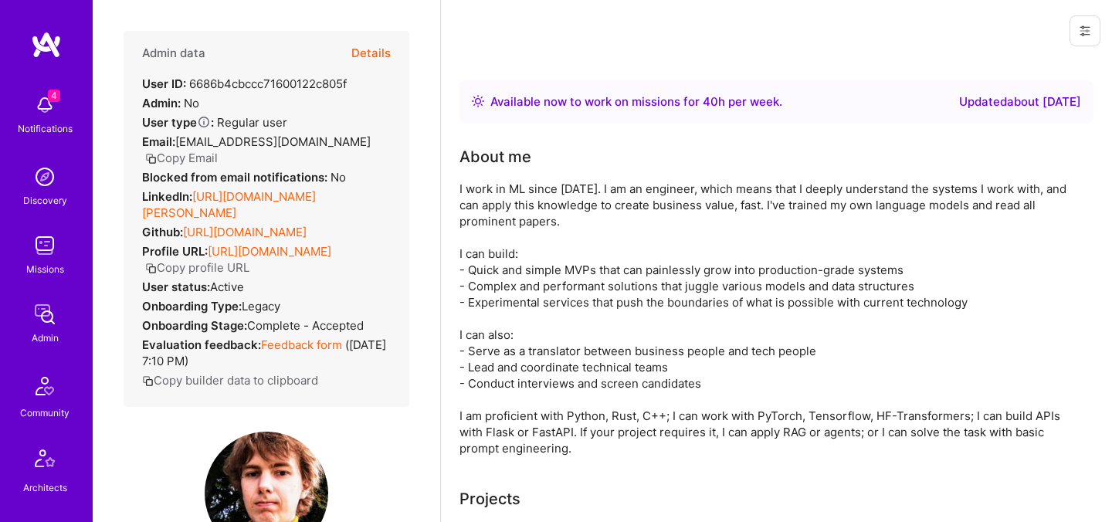
click at [368, 48] on button "Details" at bounding box center [370, 53] width 39 height 45
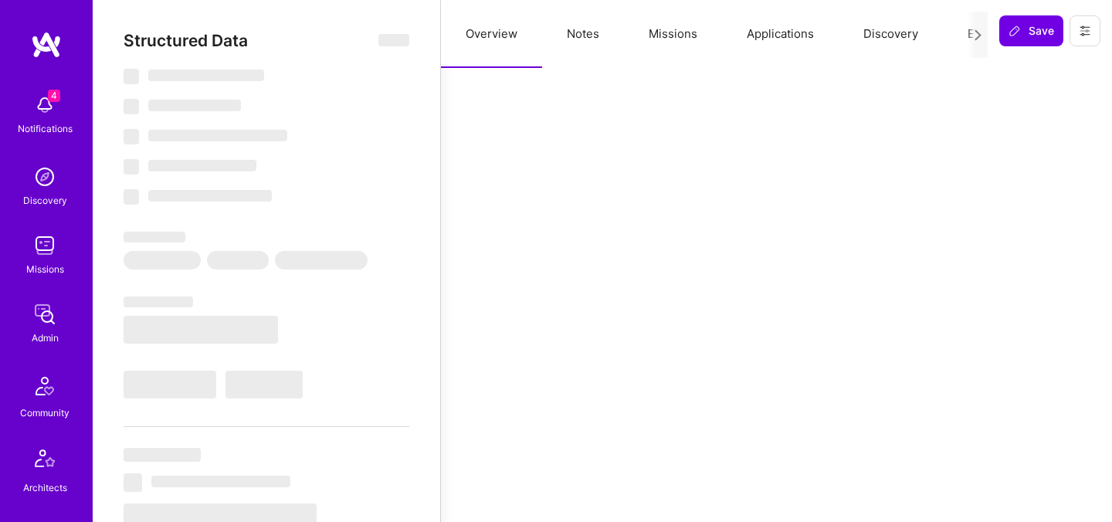
click at [949, 31] on button "Evaluation" at bounding box center [996, 34] width 106 height 68
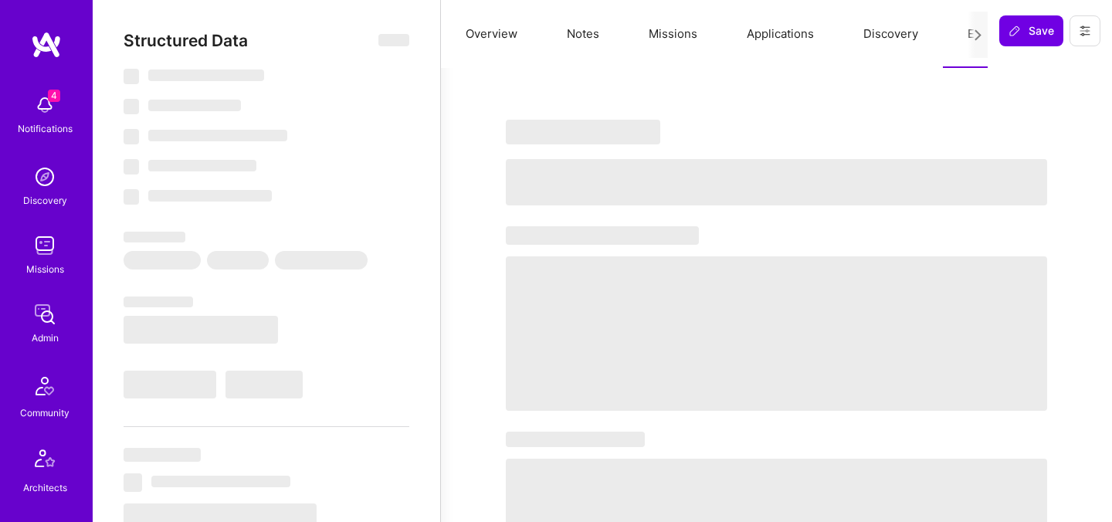
select select "Right Now"
select select "5"
select select "4"
select select "7"
select select "6"
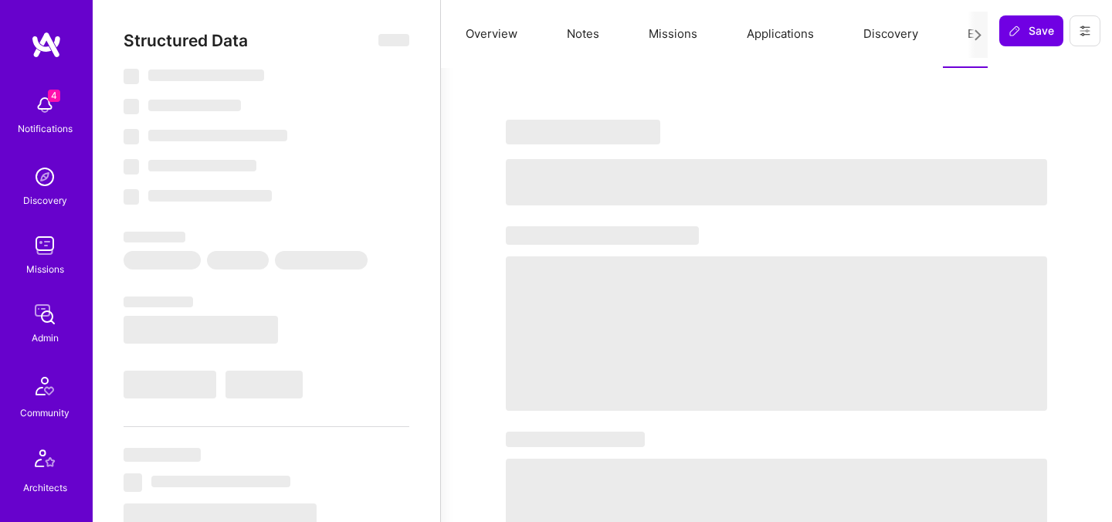
select select "AM"
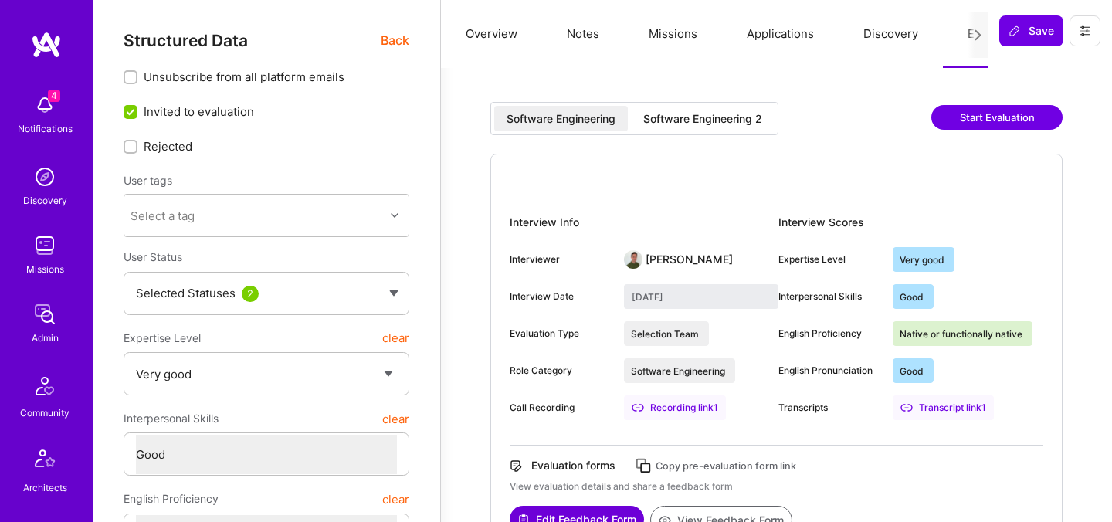
click at [714, 121] on div "Software Engineering 2" at bounding box center [703, 118] width 119 height 15
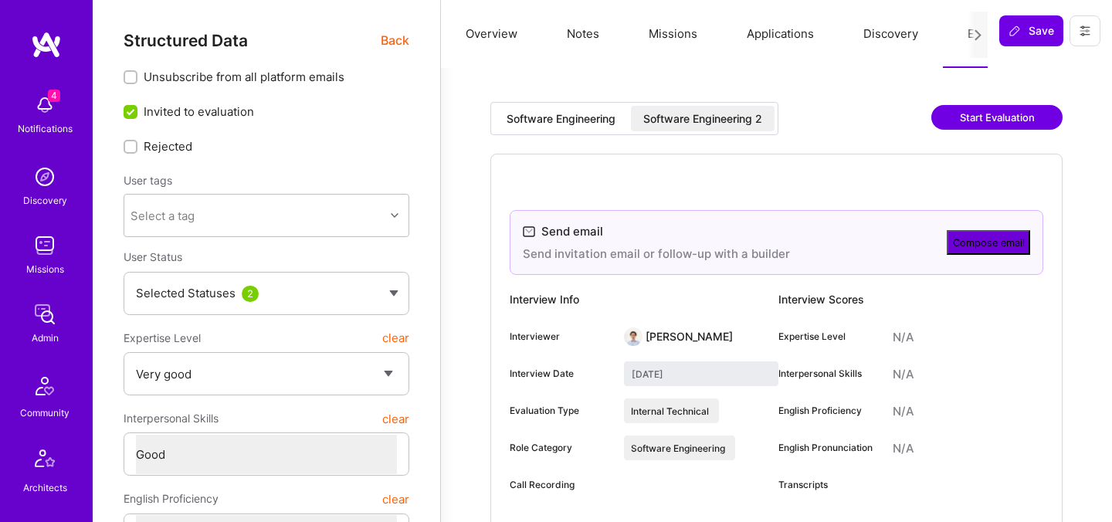
type input "[DATE]"
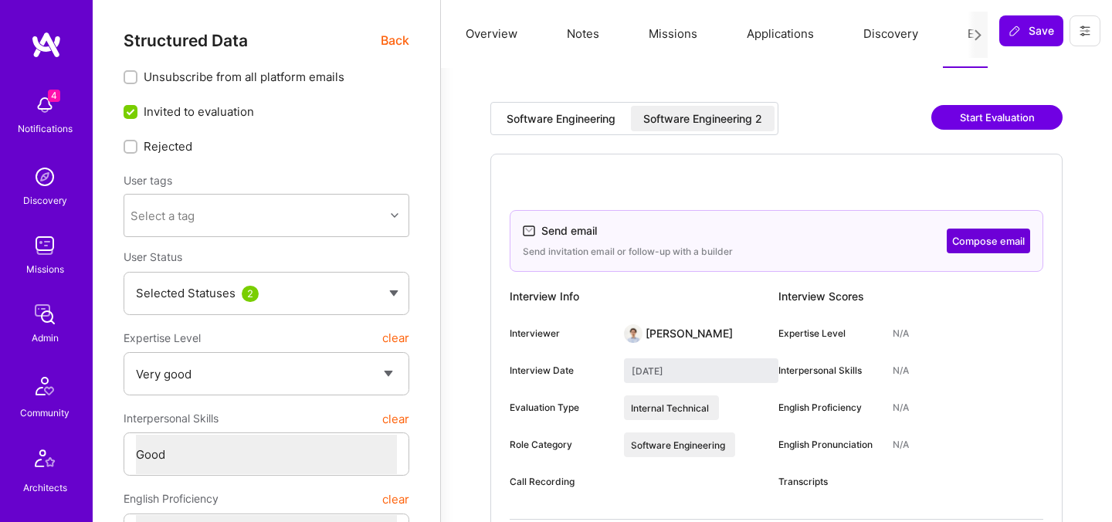
click at [398, 37] on span "Back" at bounding box center [395, 40] width 29 height 19
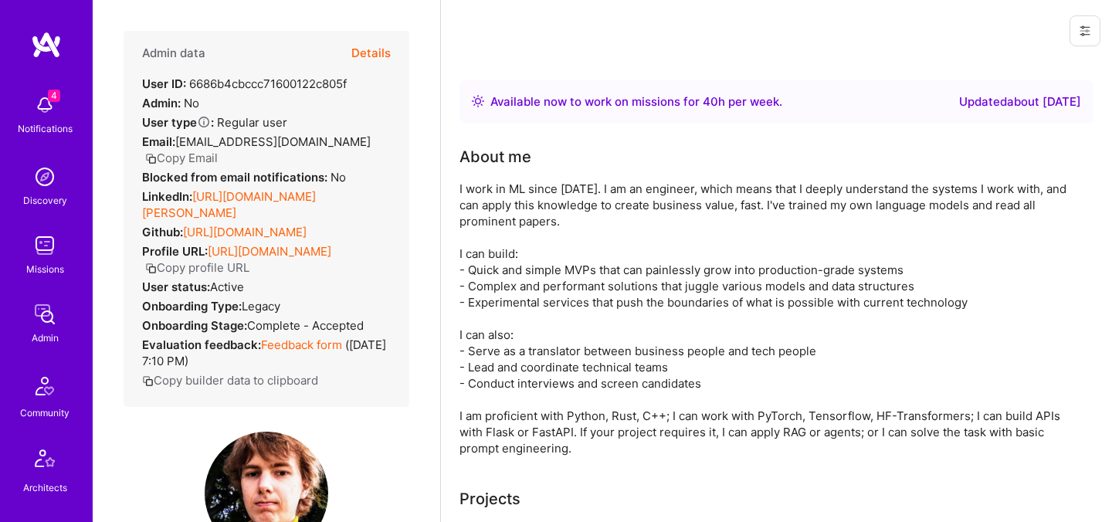
scroll to position [173, 0]
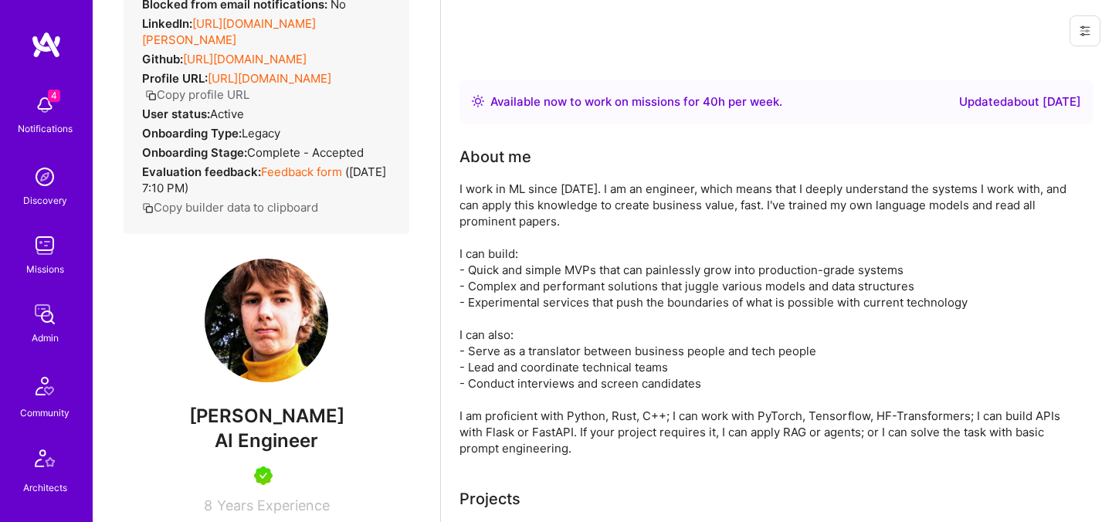
click at [243, 410] on span "[PERSON_NAME]" at bounding box center [267, 416] width 286 height 23
copy span "[PERSON_NAME]"
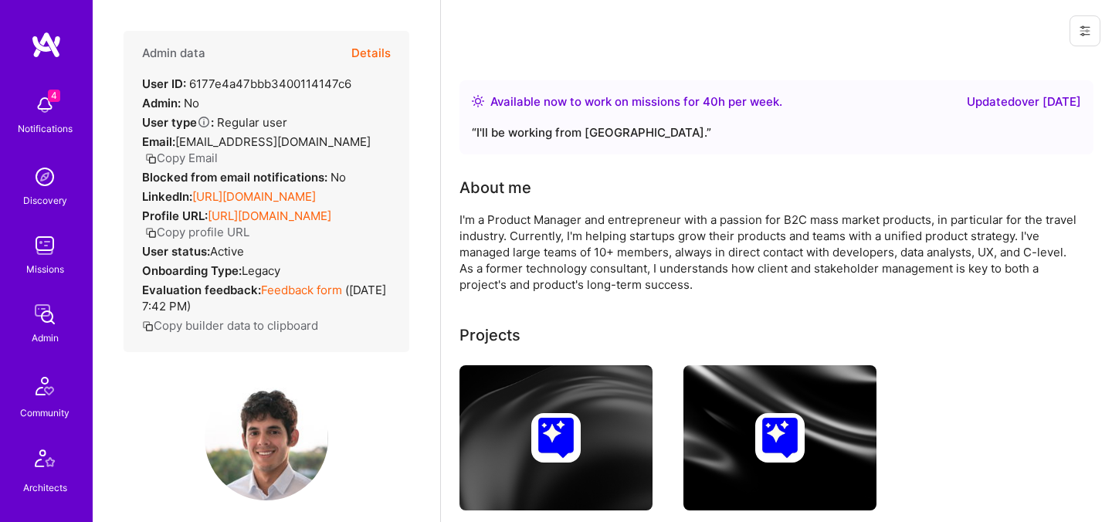
click at [375, 53] on button "Details" at bounding box center [370, 53] width 39 height 45
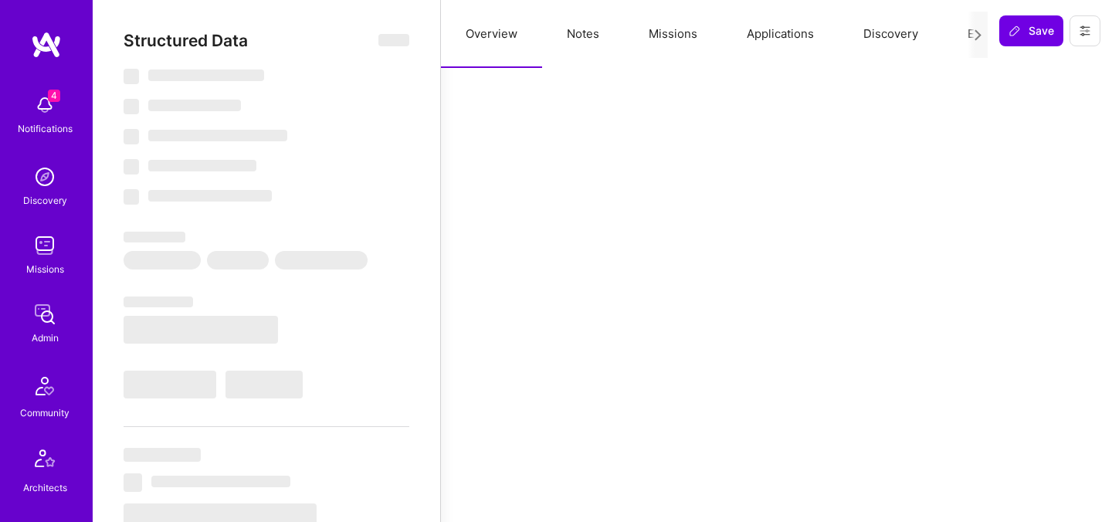
select select "Right Now"
select select "5"
select select "4"
select select "6"
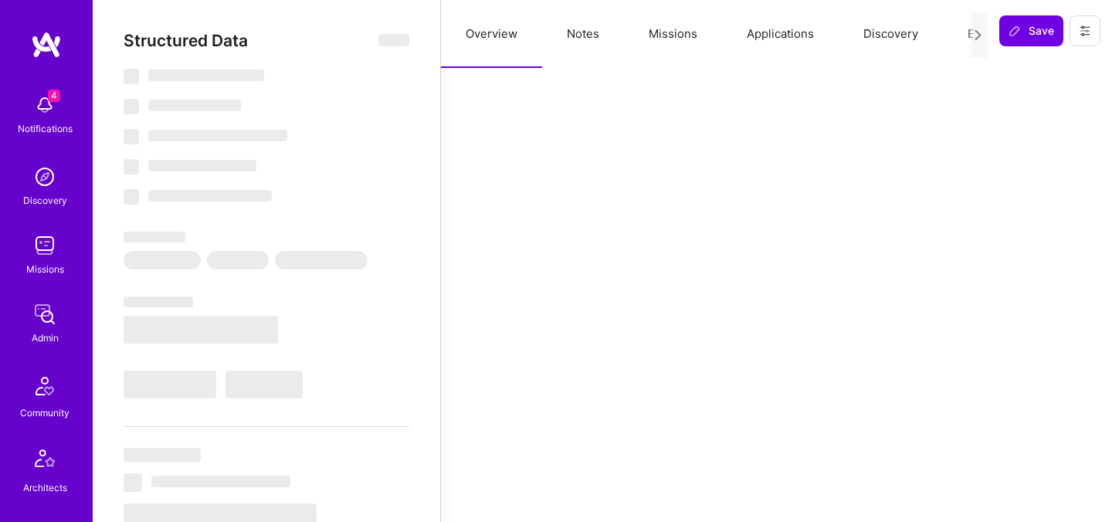
select select "US"
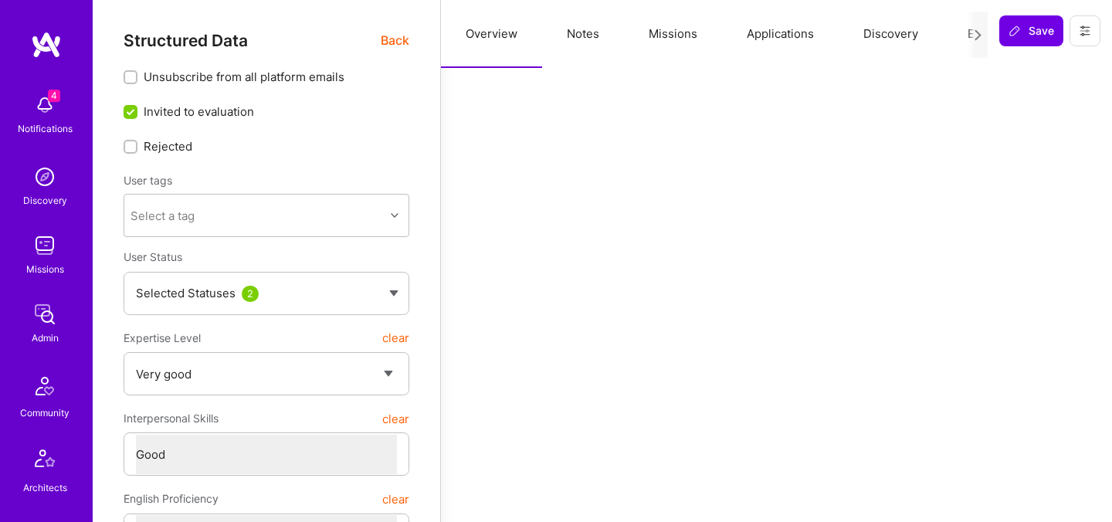
click at [967, 47] on button "Evaluation" at bounding box center [996, 34] width 106 height 68
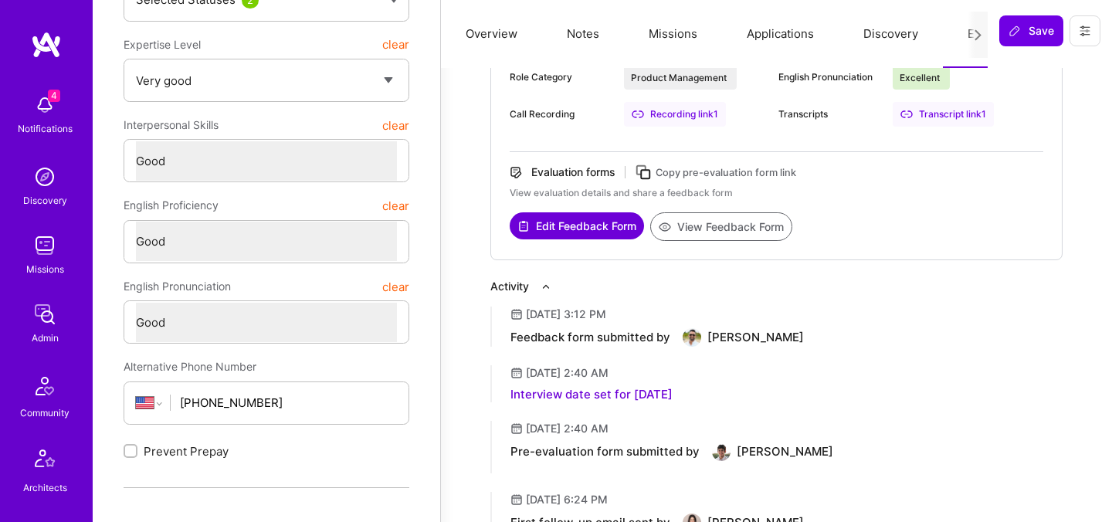
scroll to position [389, 0]
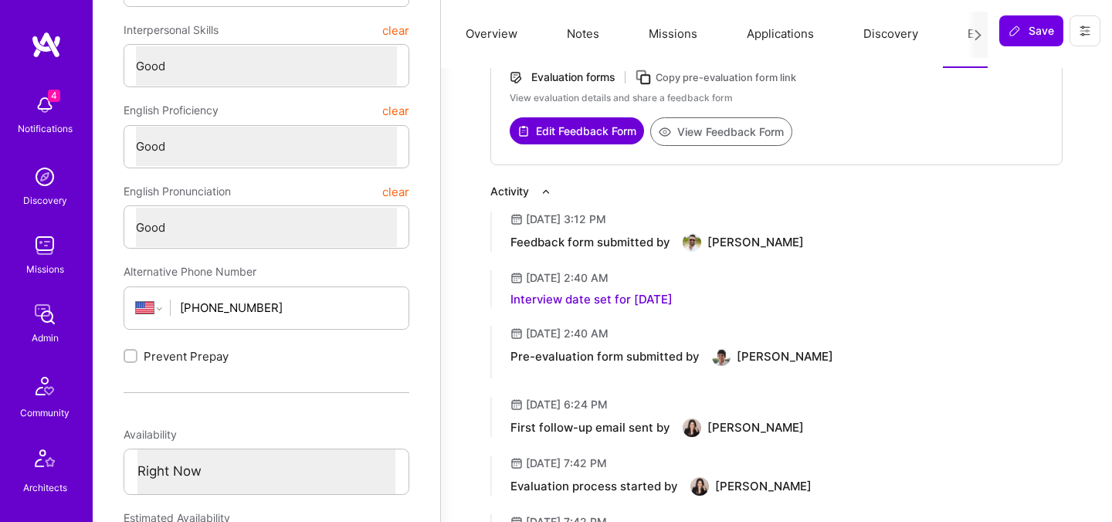
click at [742, 137] on button "View Feedback Form" at bounding box center [721, 131] width 142 height 29
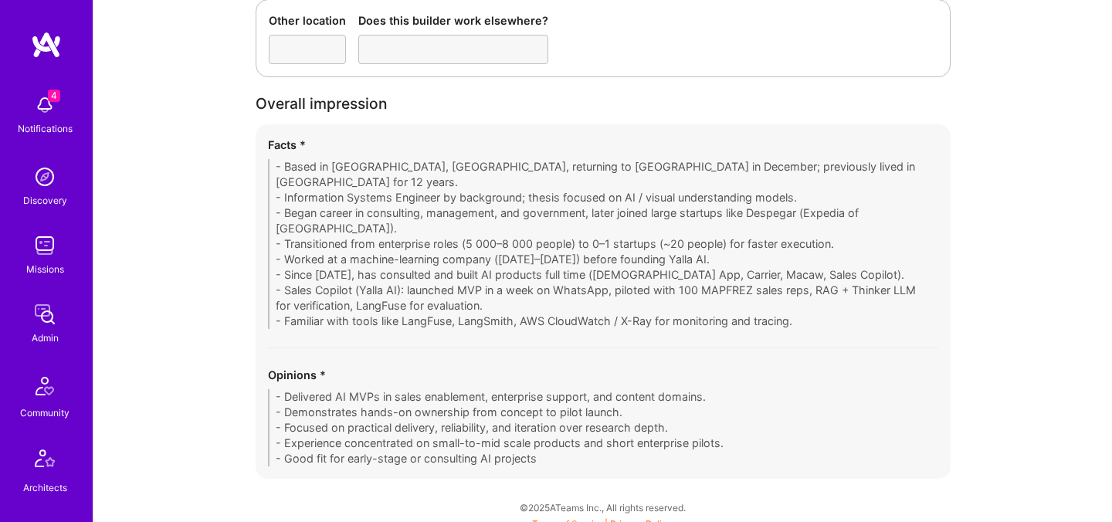
scroll to position [2874, 0]
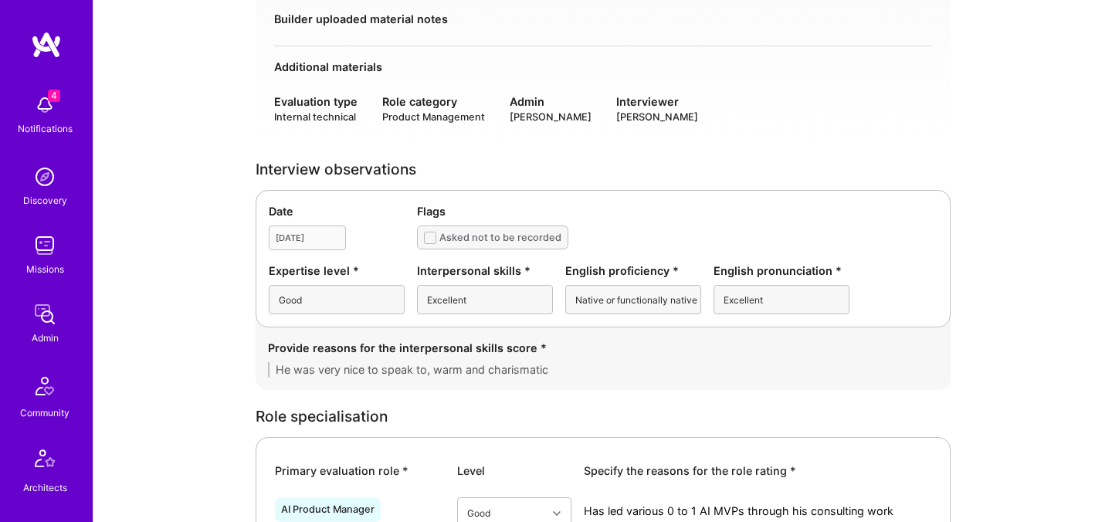
scroll to position [0, 0]
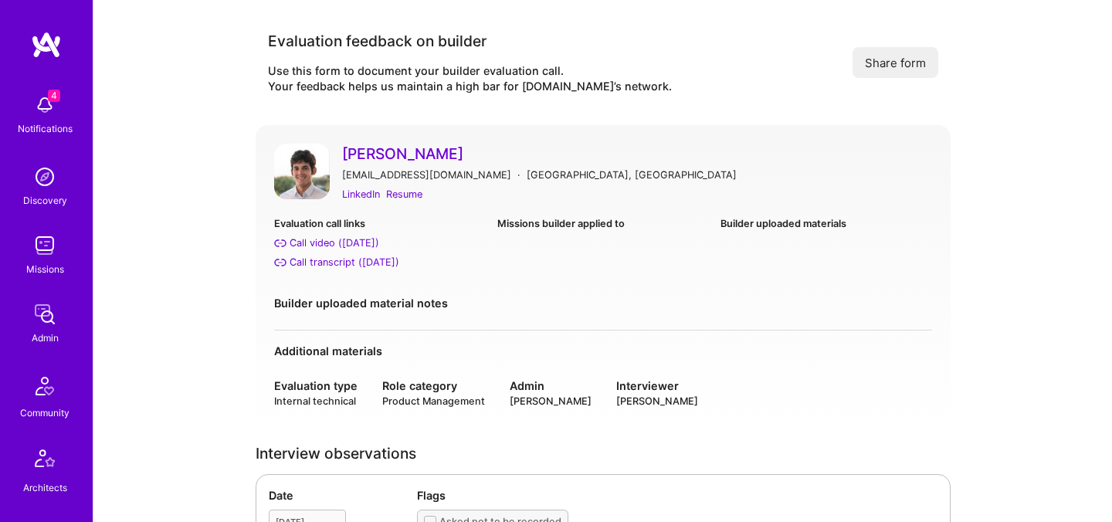
drag, startPoint x: 339, startPoint y: 138, endPoint x: 460, endPoint y: 151, distance: 122.1
click at [460, 152] on div "Diego Cardenas diegocardenas0091@gmail.com · Lima, Peru LinkedIn Resume Evaluat…" at bounding box center [603, 276] width 695 height 302
copy link "[PERSON_NAME]"
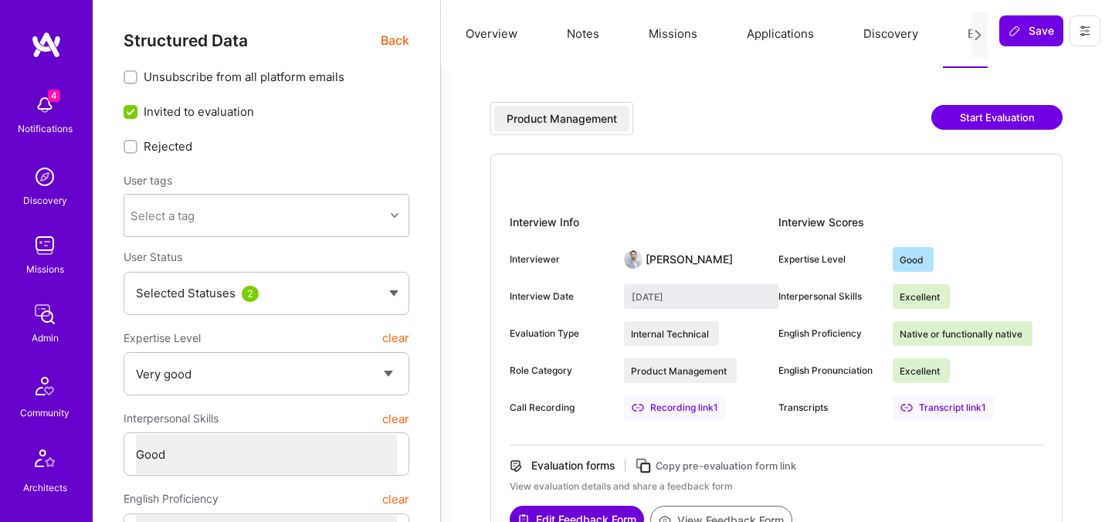
select select "5"
select select "4"
select select "6"
select select "US"
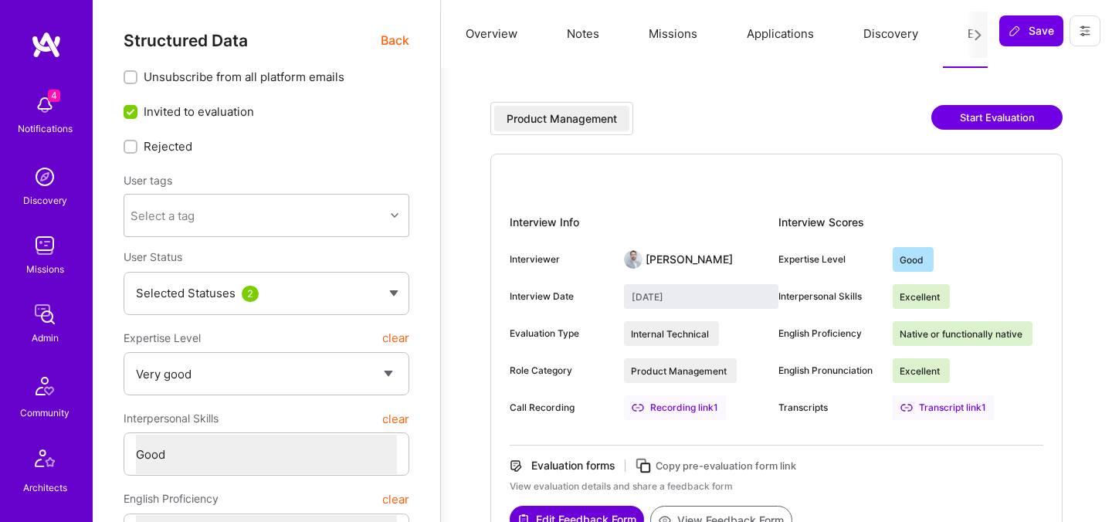
select select "Right Now"
